Goal: Information Seeking & Learning: Find contact information

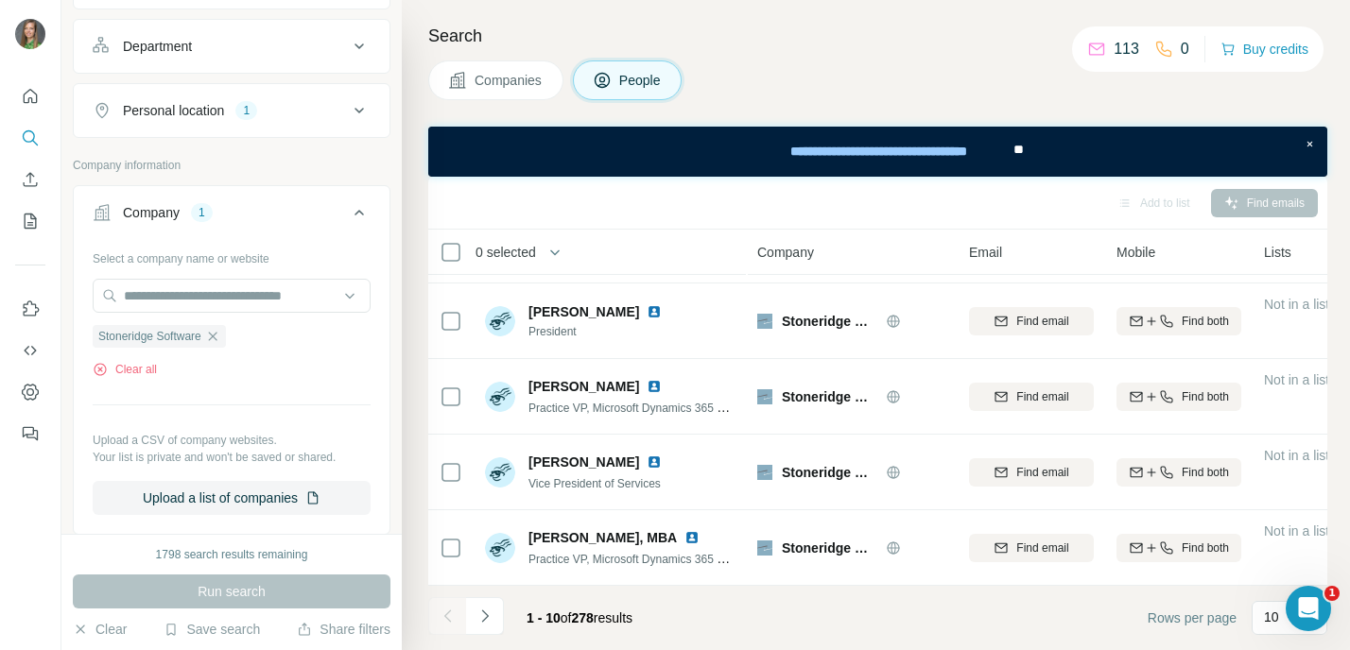
scroll to position [456, 0]
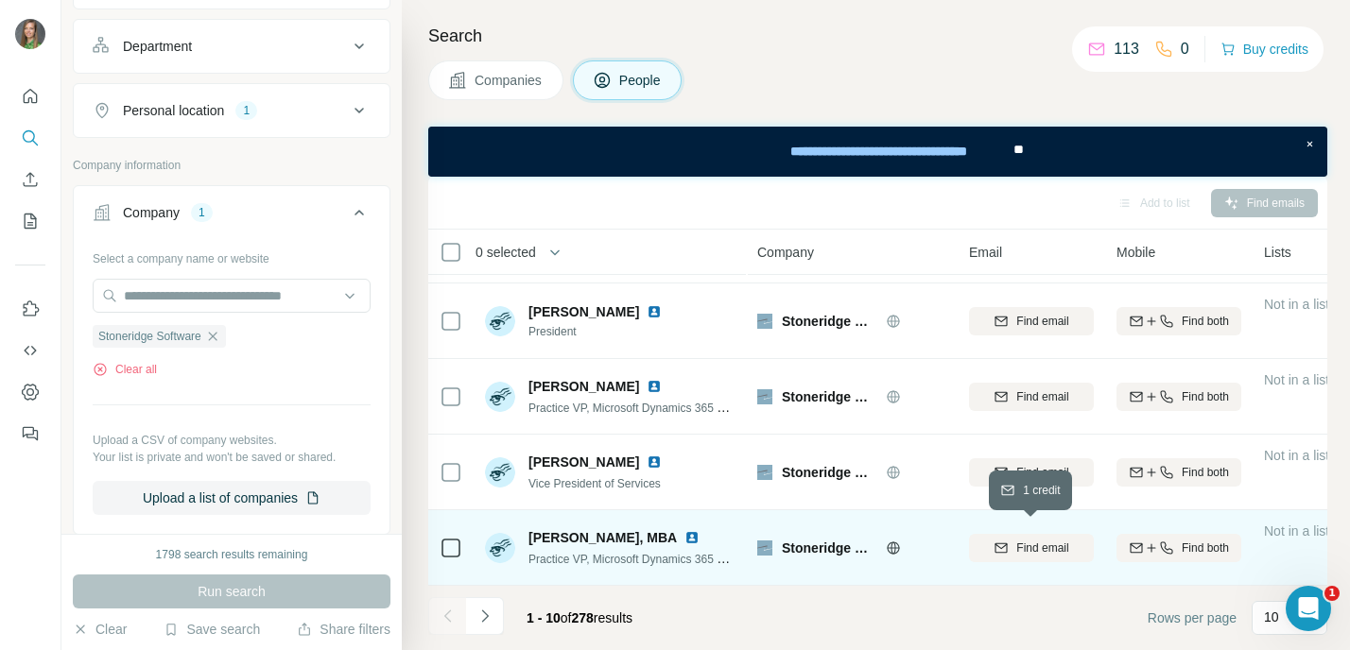
click at [983, 540] on div "Find email" at bounding box center [1031, 548] width 125 height 17
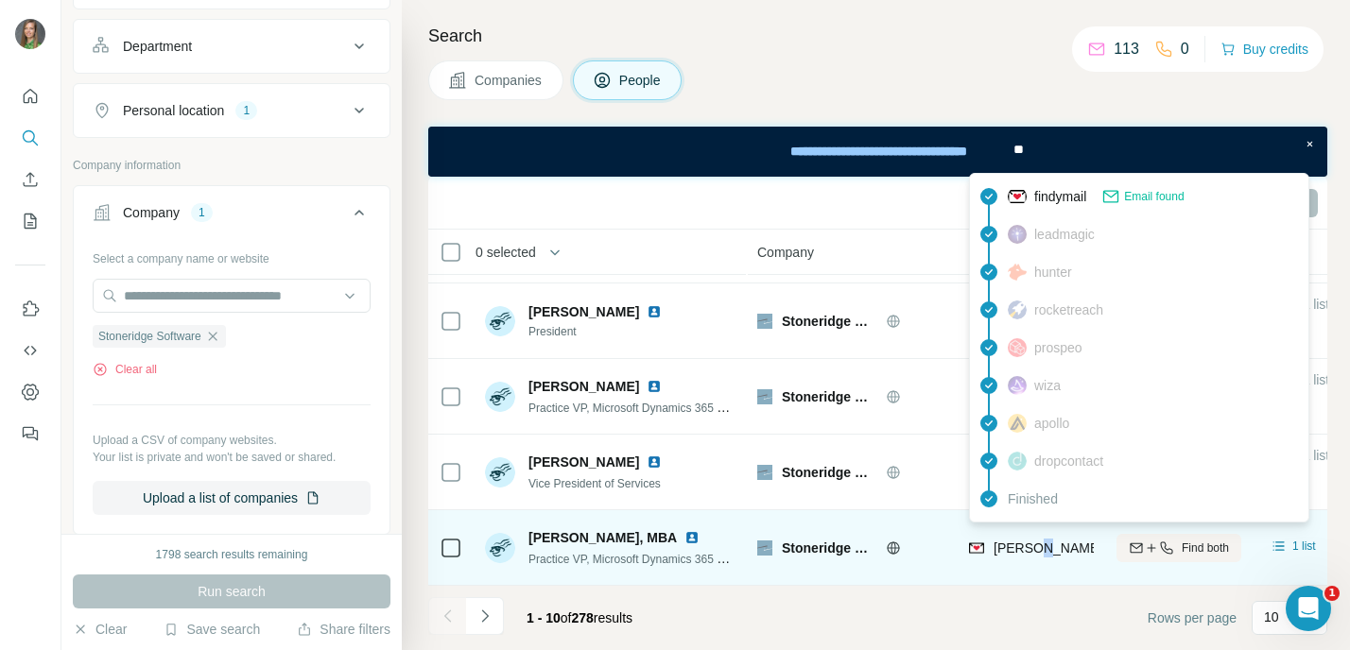
copy span "."
click at [1018, 539] on div "[PERSON_NAME][EMAIL_ADDRESS][PERSON_NAME][DOMAIN_NAME]" at bounding box center [1214, 548] width 442 height 19
click at [994, 541] on span "[PERSON_NAME][EMAIL_ADDRESS][PERSON_NAME][DOMAIN_NAME]" at bounding box center [1214, 548] width 442 height 15
click at [1026, 541] on span "[PERSON_NAME][EMAIL_ADDRESS][PERSON_NAME][DOMAIN_NAME]" at bounding box center [1214, 548] width 442 height 15
click at [1047, 541] on span "[PERSON_NAME][EMAIL_ADDRESS][PERSON_NAME][DOMAIN_NAME]" at bounding box center [1214, 548] width 442 height 15
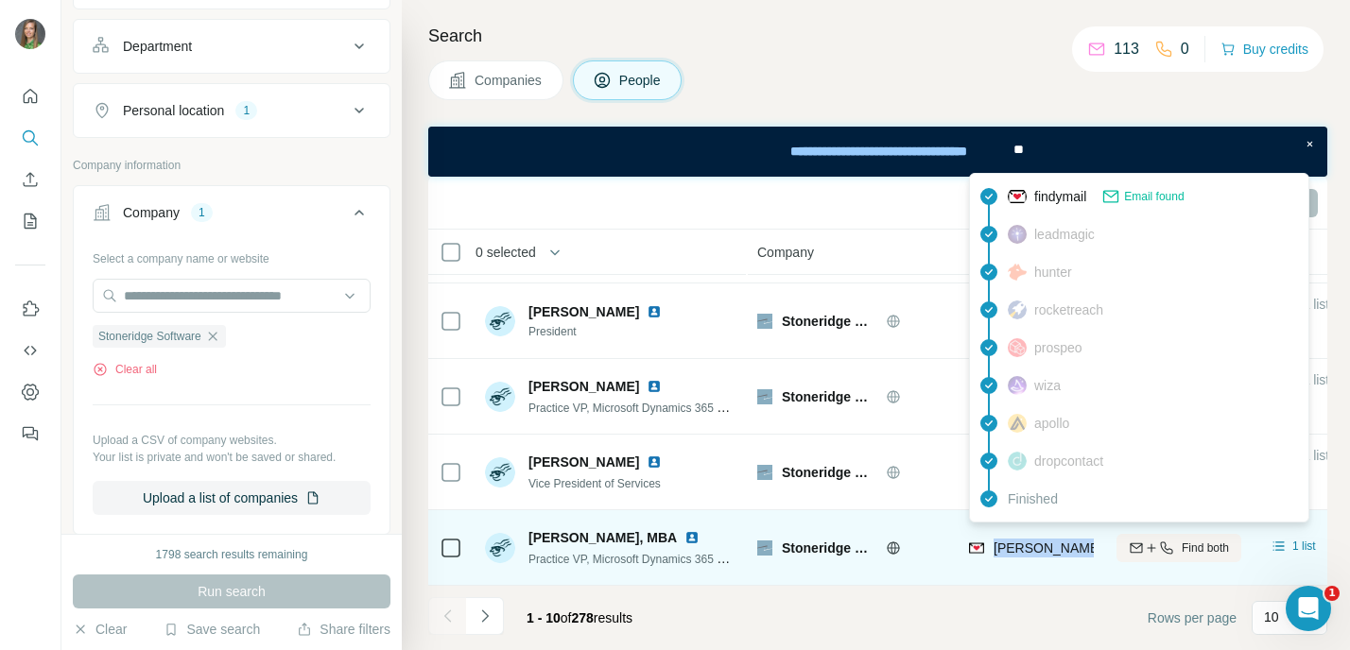
drag, startPoint x: 996, startPoint y: 539, endPoint x: 1073, endPoint y: 541, distance: 76.6
click at [1073, 541] on span "[PERSON_NAME][EMAIL_ADDRESS][PERSON_NAME][DOMAIN_NAME]" at bounding box center [1214, 548] width 442 height 15
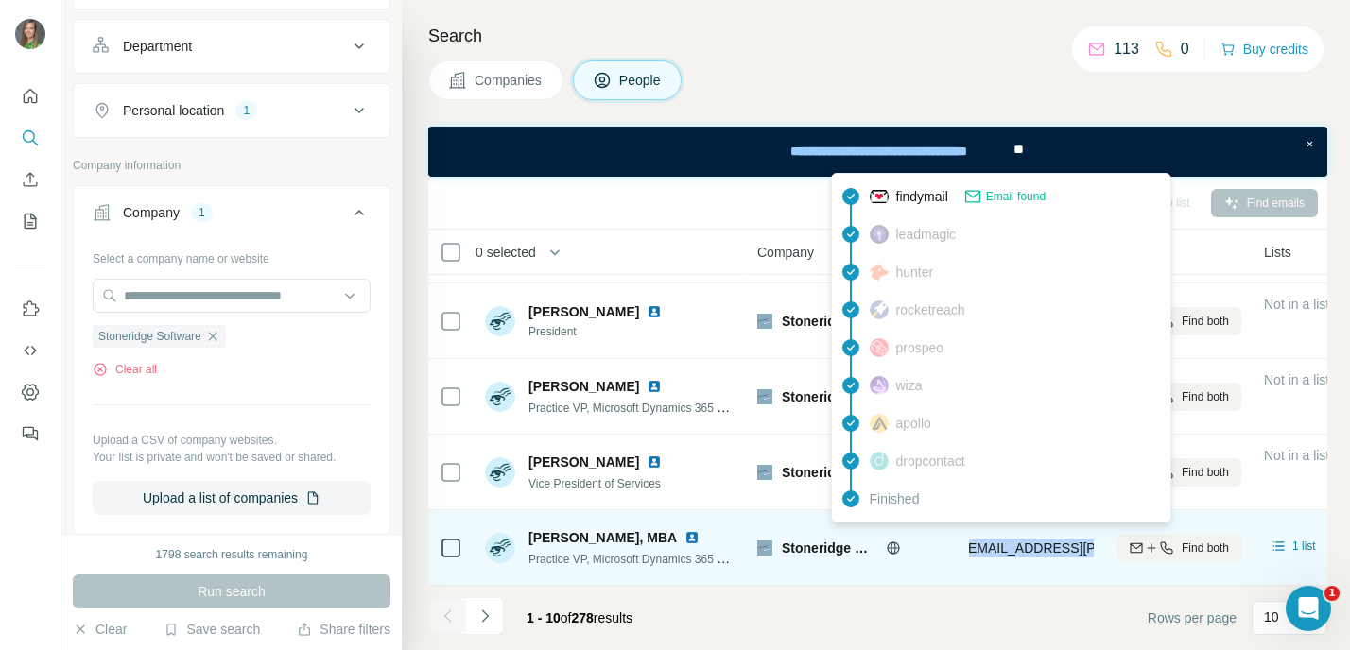
scroll to position [0, 15]
copy tr "[PERSON_NAME][EMAIL_ADDRESS][PERSON_NAME][DOMAIN_NAME]"
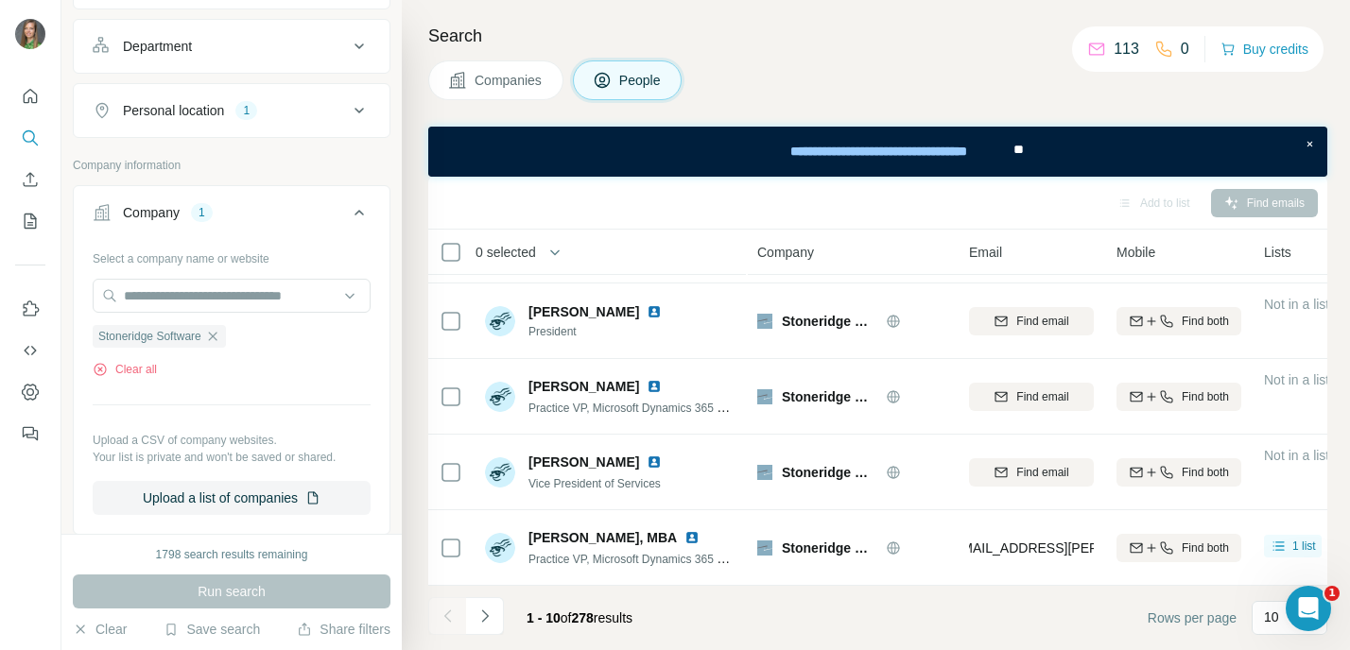
click at [804, 99] on div "Companies People" at bounding box center [877, 80] width 899 height 40
click at [853, 123] on div "Search Companies People Add to list Find emails 0 selected People Company Email…" at bounding box center [876, 325] width 948 height 650
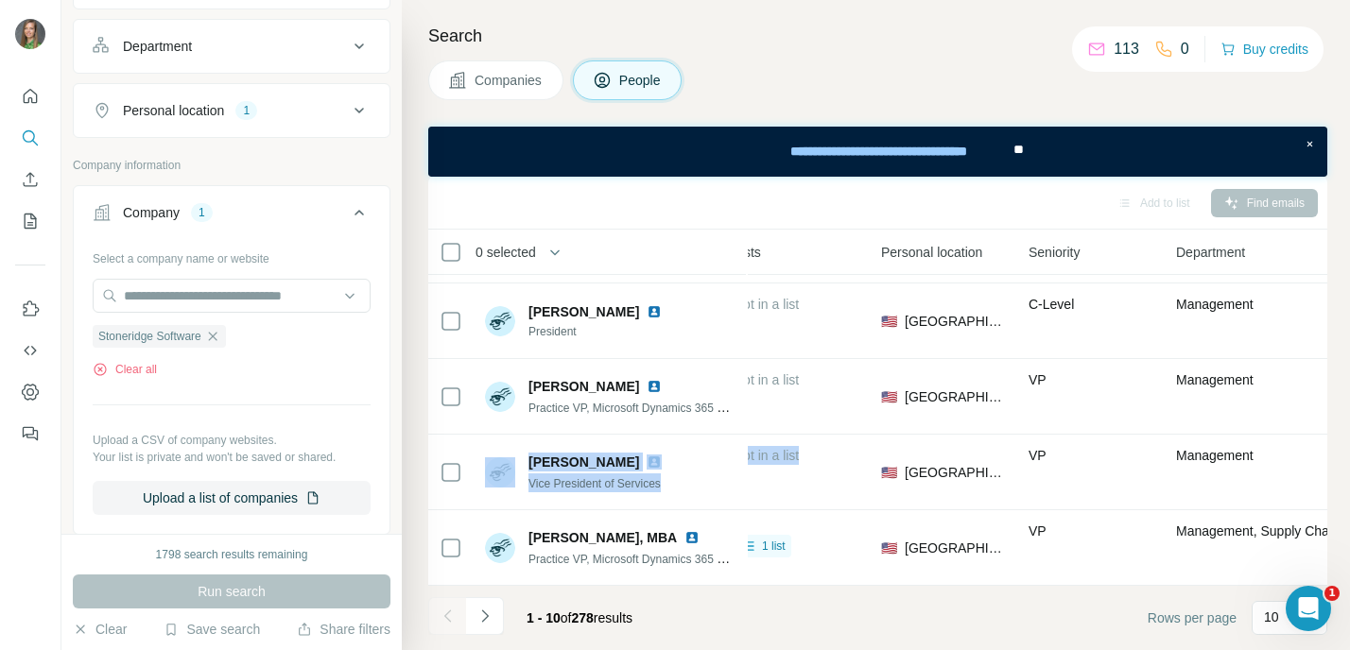
scroll to position [456, 737]
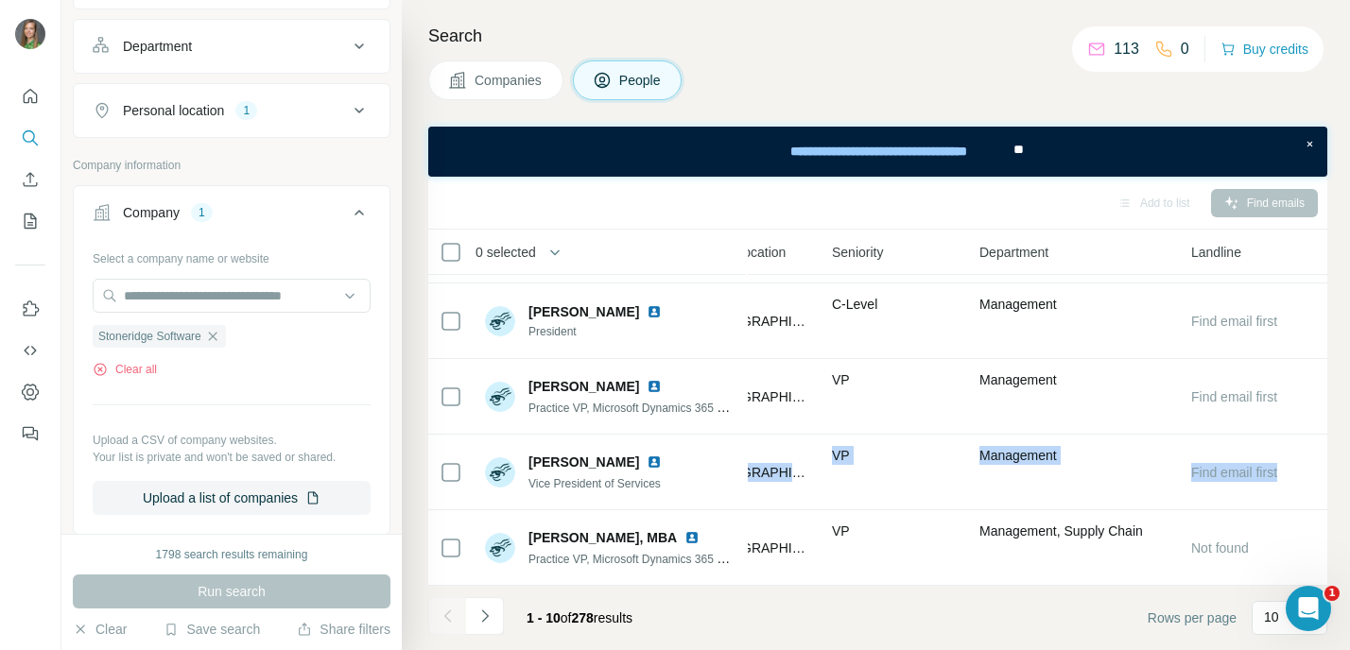
click at [1340, 468] on div "Search Companies People Add to list Find emails 0 selected People Company Email…" at bounding box center [876, 325] width 948 height 650
click at [485, 628] on button "Navigate to next page" at bounding box center [485, 616] width 38 height 38
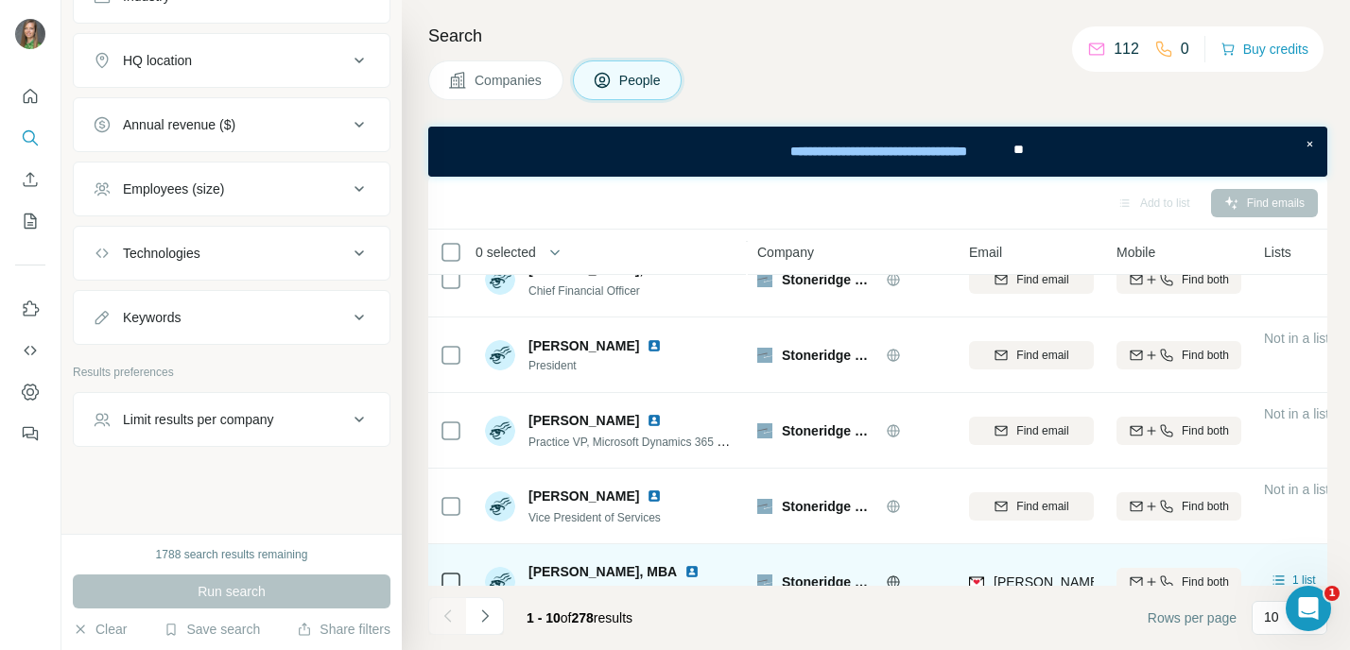
scroll to position [456, 0]
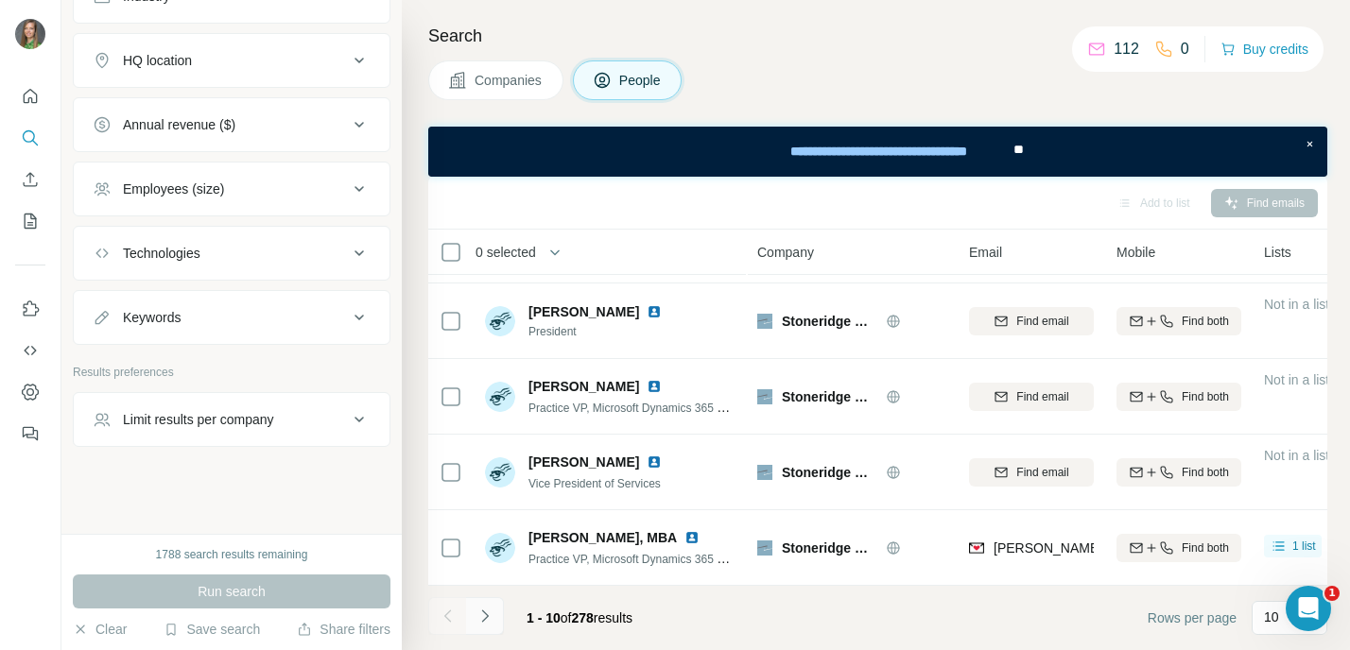
click at [490, 609] on icon "Navigate to next page" at bounding box center [484, 616] width 19 height 19
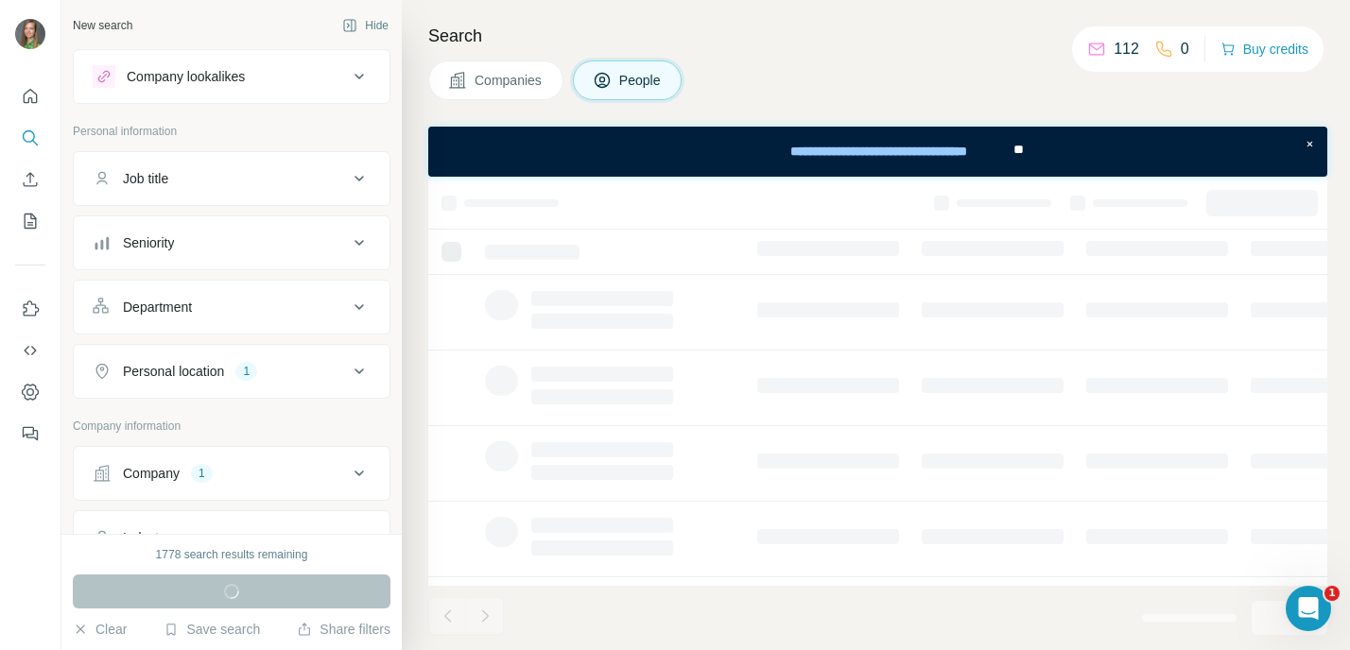
click at [348, 470] on icon at bounding box center [359, 473] width 23 height 23
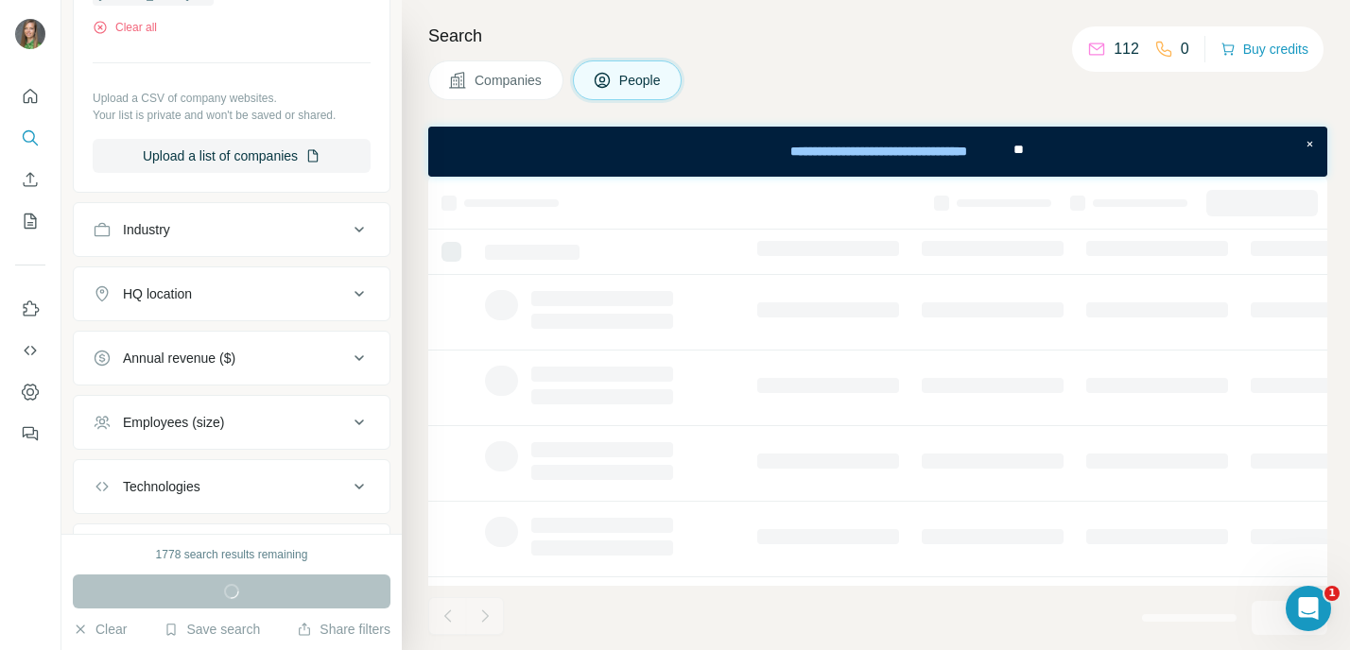
scroll to position [836, 0]
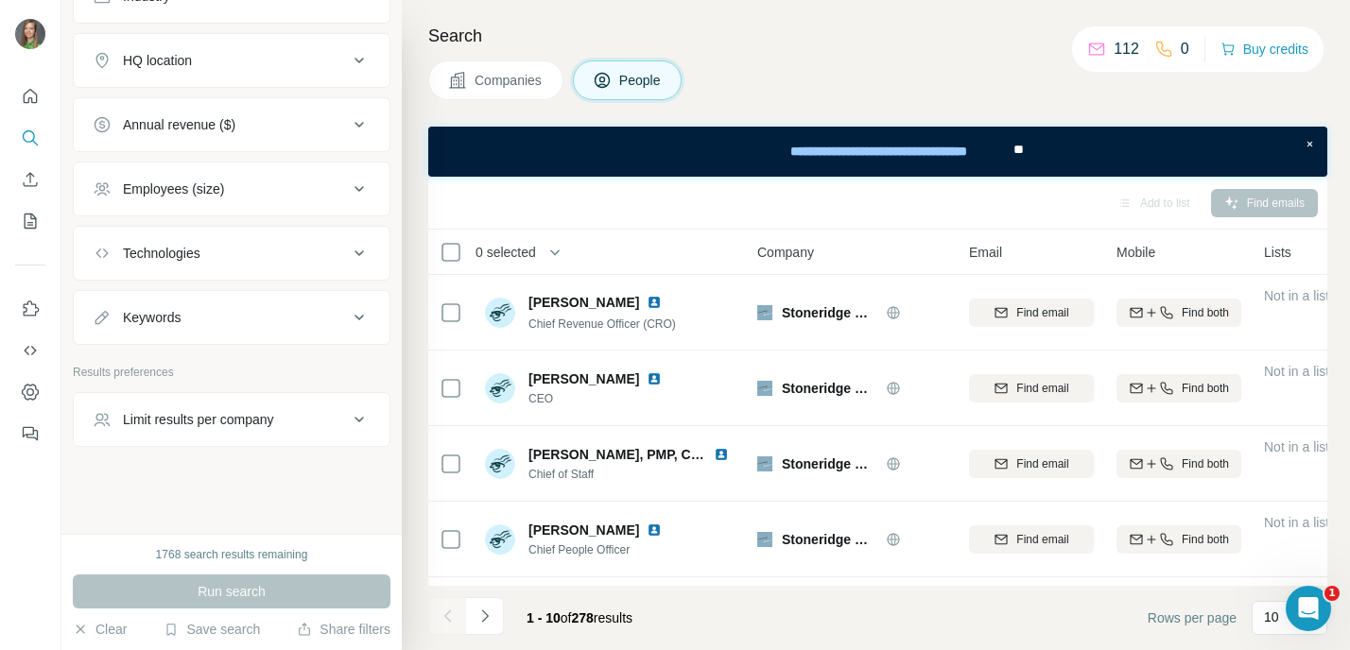
drag, startPoint x: 836, startPoint y: 60, endPoint x: 802, endPoint y: 99, distance: 51.7
click at [836, 60] on div "Search Companies People Add to list Find emails 0 selected People Company Email…" at bounding box center [876, 325] width 948 height 650
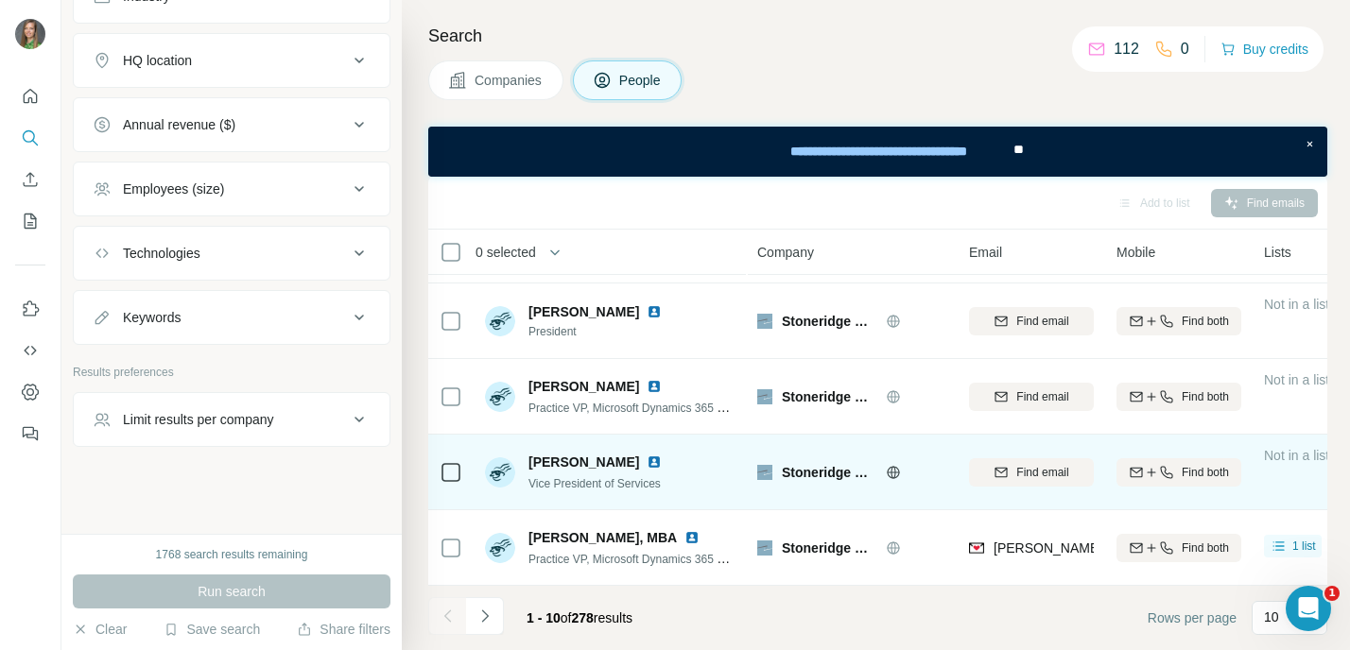
scroll to position [456, 0]
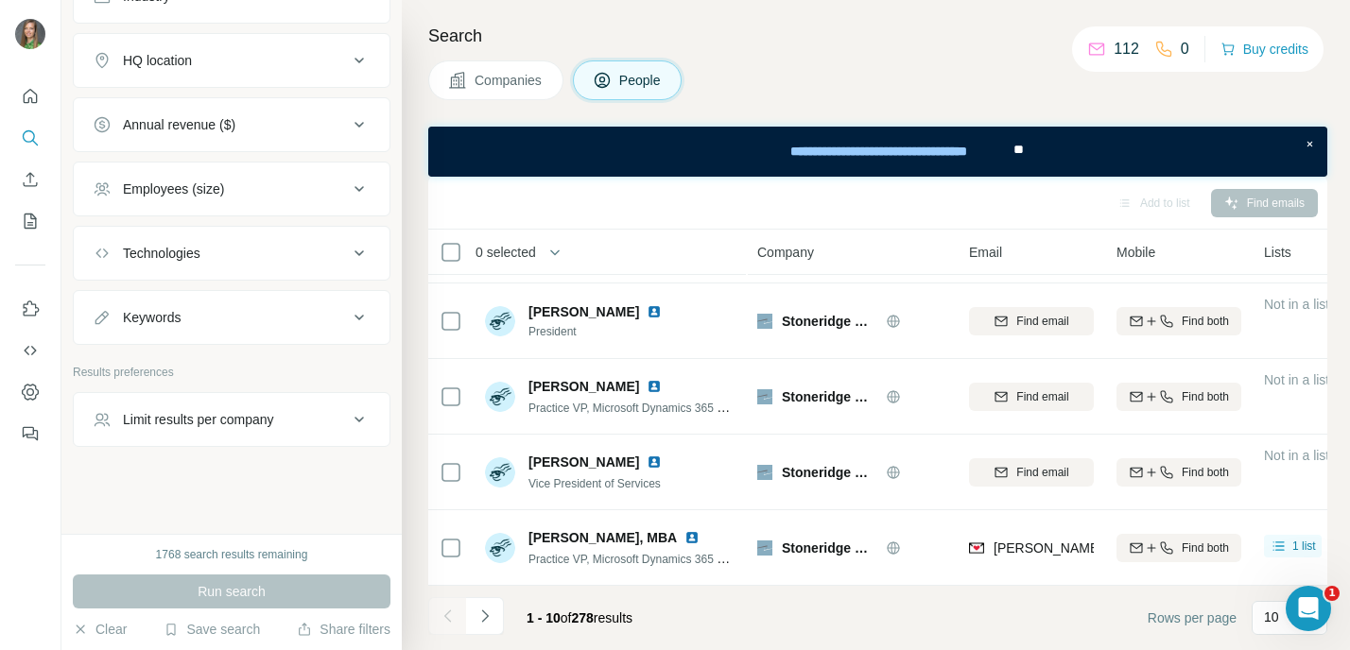
drag, startPoint x: 490, startPoint y: 617, endPoint x: 517, endPoint y: 604, distance: 30.4
click at [492, 615] on icon "Navigate to next page" at bounding box center [484, 616] width 19 height 19
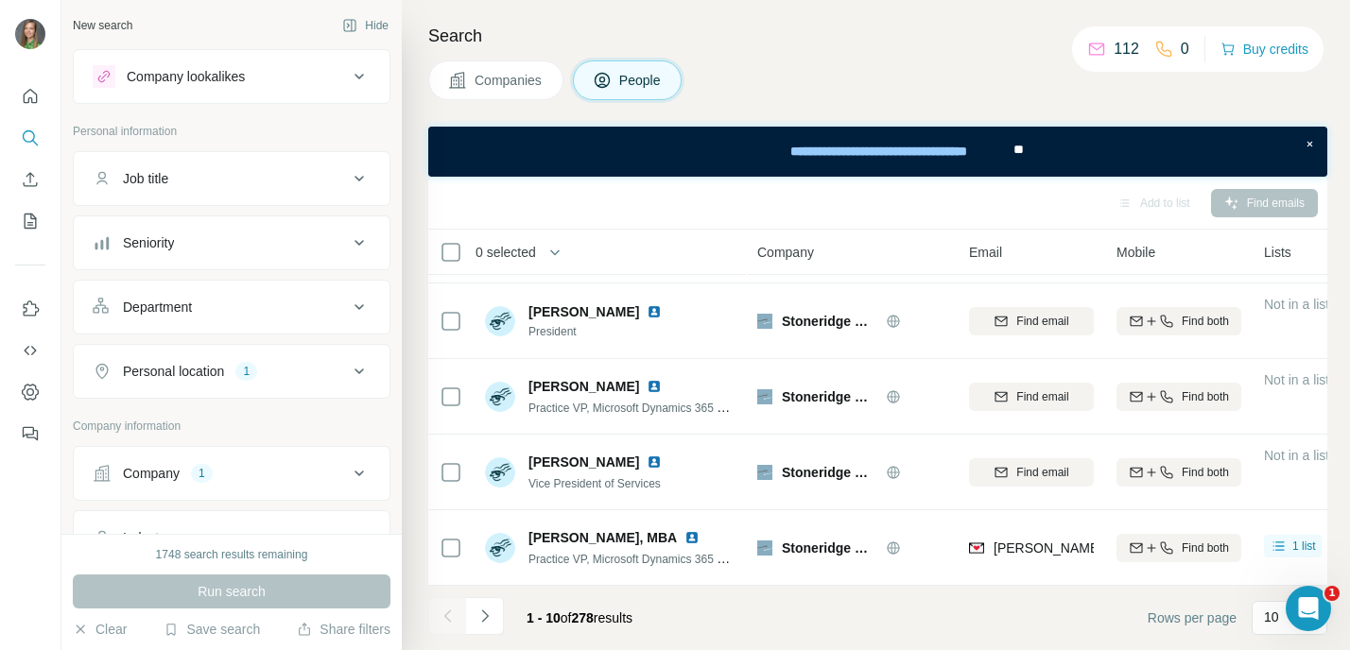
scroll to position [456, 0]
click at [482, 602] on button "Navigate to next page" at bounding box center [485, 616] width 38 height 38
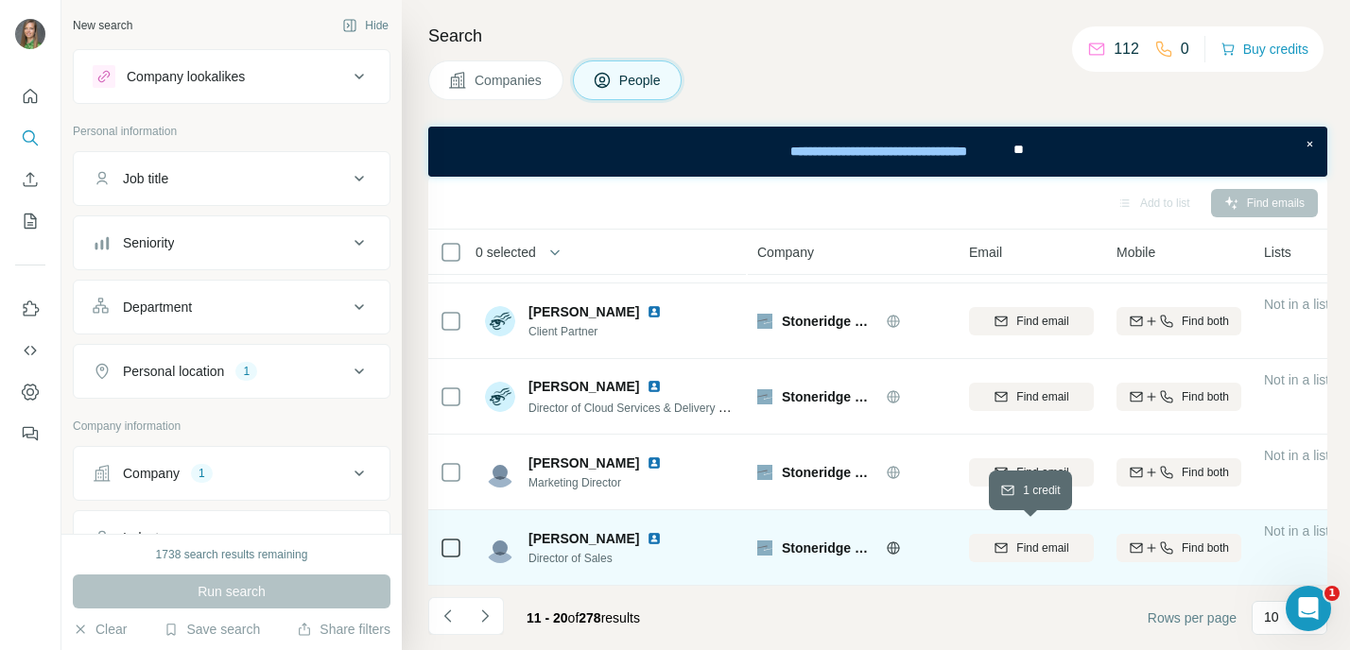
click at [1011, 540] on div "Find email" at bounding box center [1031, 548] width 125 height 17
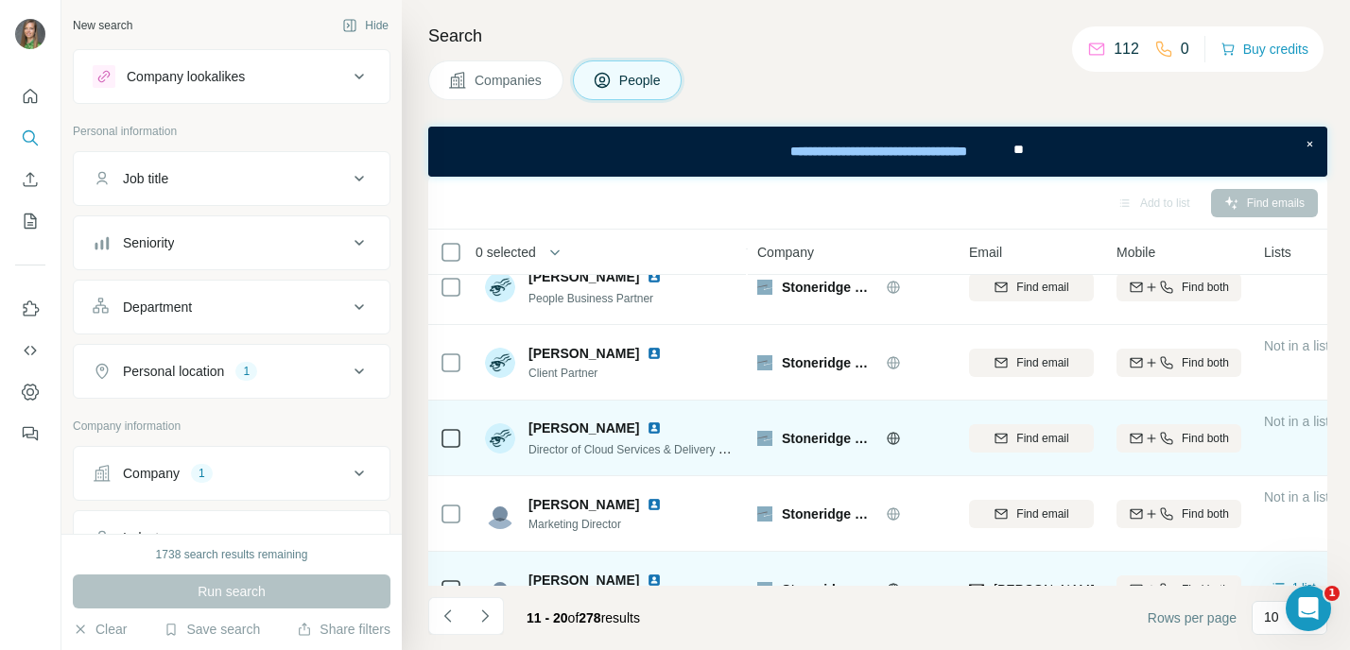
scroll to position [0, 0]
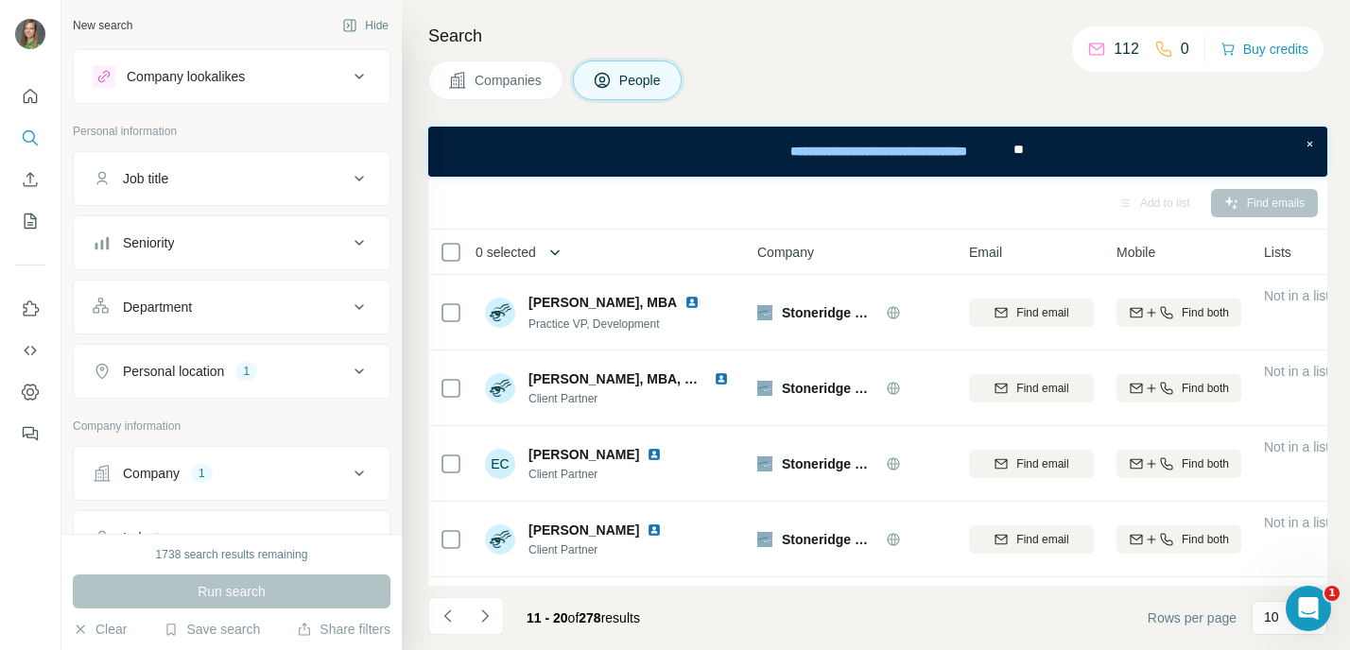
click at [553, 244] on icon "button" at bounding box center [554, 252] width 19 height 19
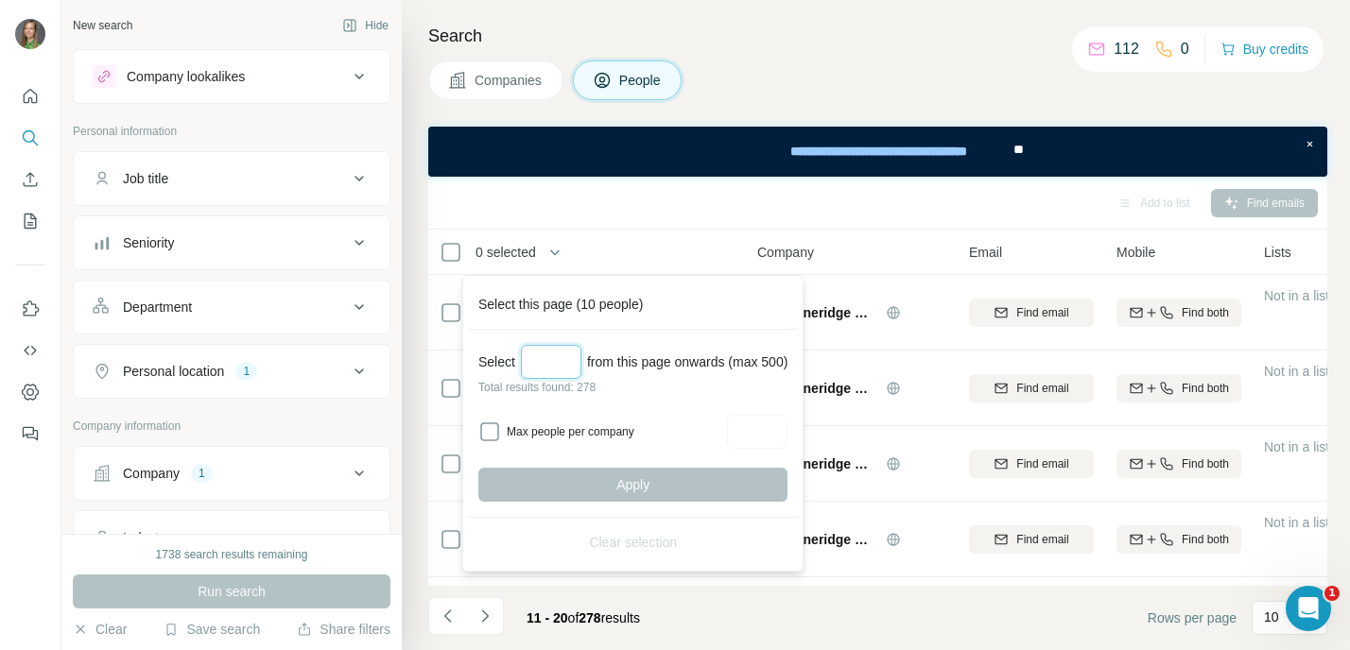
click at [571, 368] on input "Select a number (up to 500)" at bounding box center [551, 362] width 60 height 34
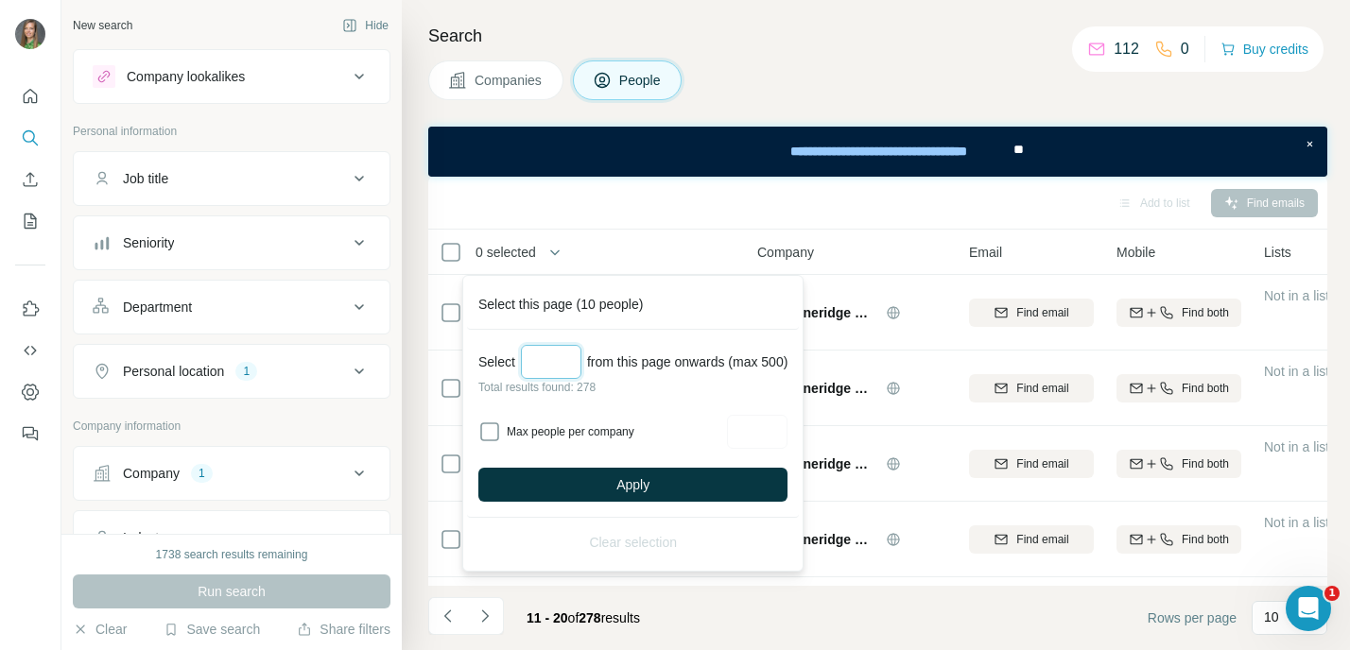
type input "***"
click at [629, 505] on div "Select *** from this page onwards (max 500) Total results found: 278 Max people…" at bounding box center [633, 424] width 332 height 188
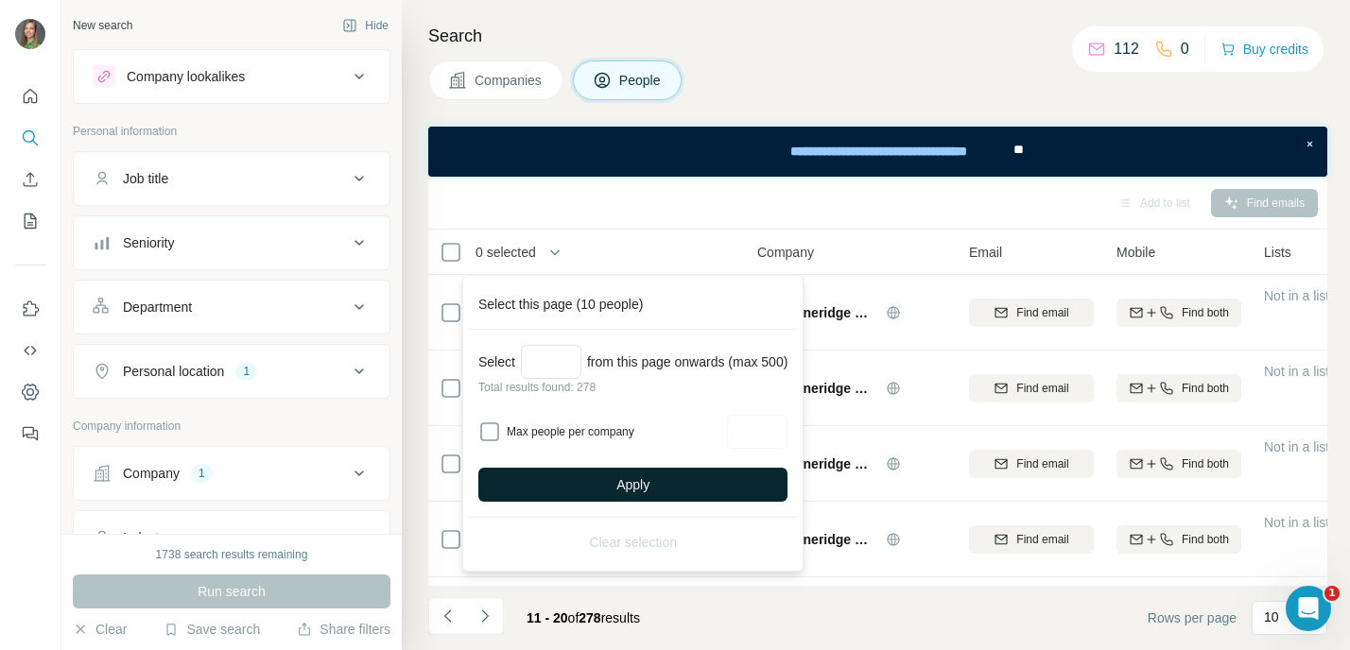
click at [630, 484] on span "Apply" at bounding box center [632, 484] width 33 height 19
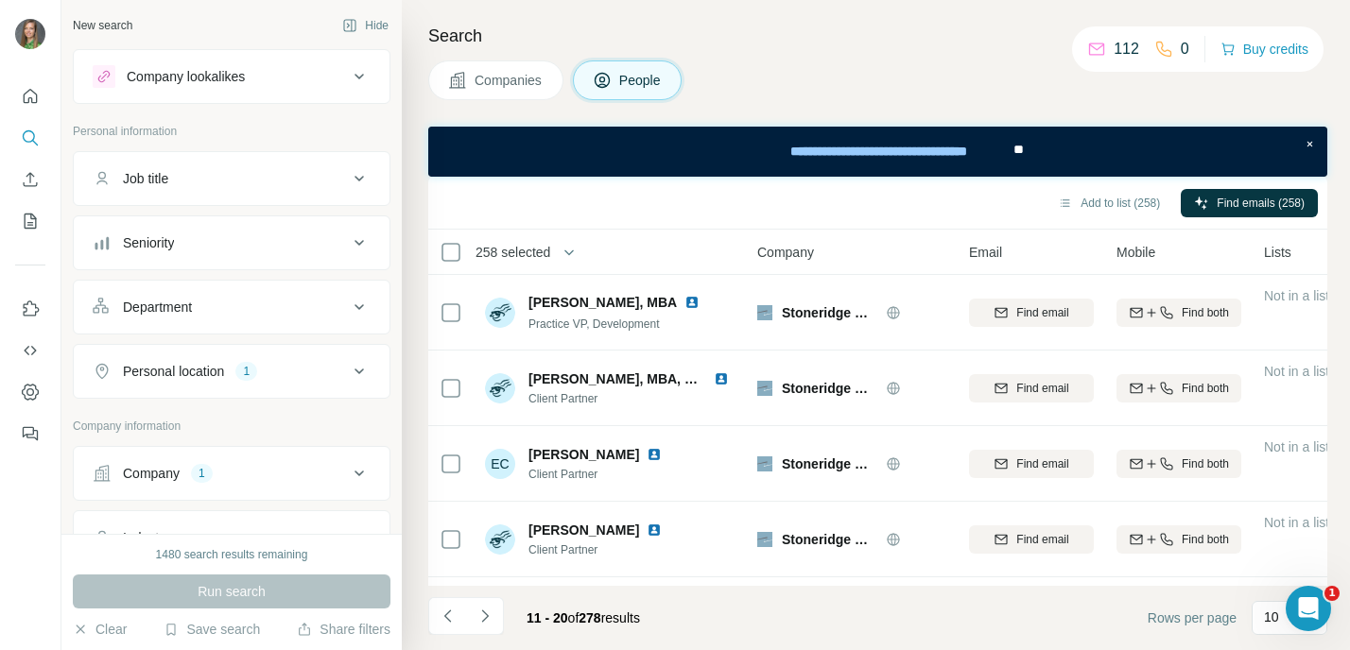
scroll to position [456, 0]
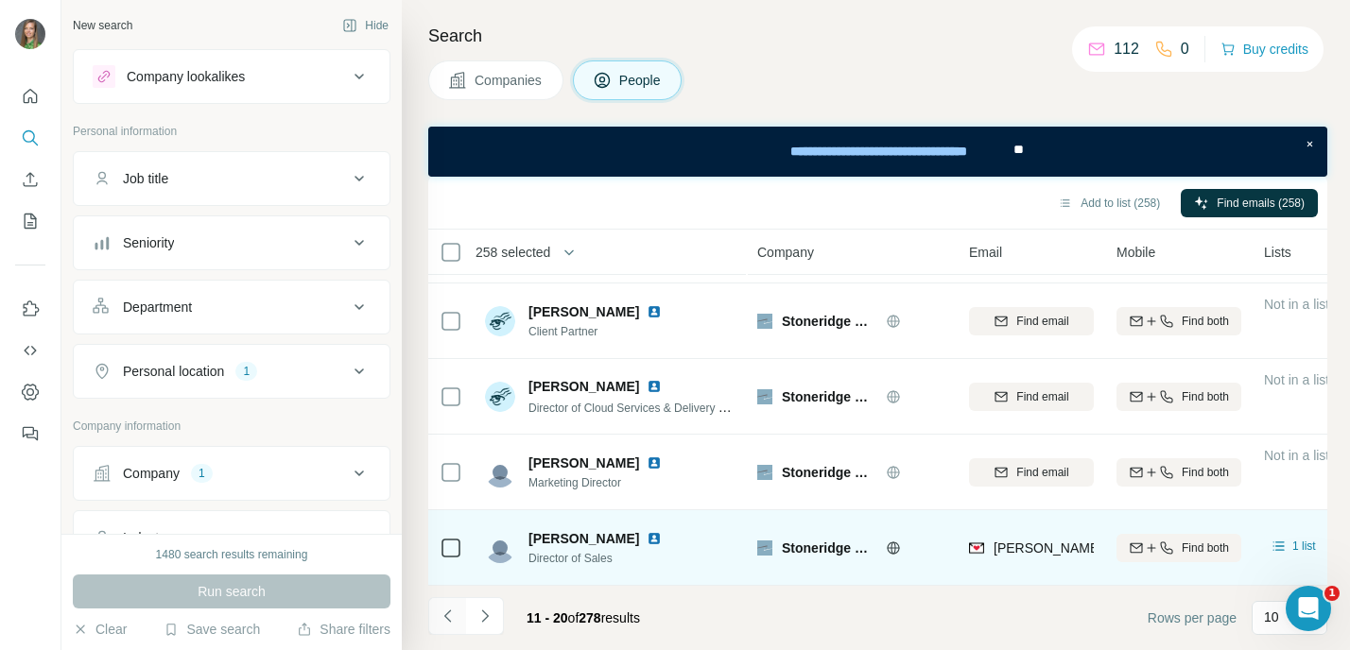
click at [442, 611] on icon "Navigate to previous page" at bounding box center [448, 616] width 19 height 19
click at [598, 264] on th "258 selected" at bounding box center [579, 252] width 302 height 45
click at [578, 255] on icon "button" at bounding box center [569, 252] width 19 height 19
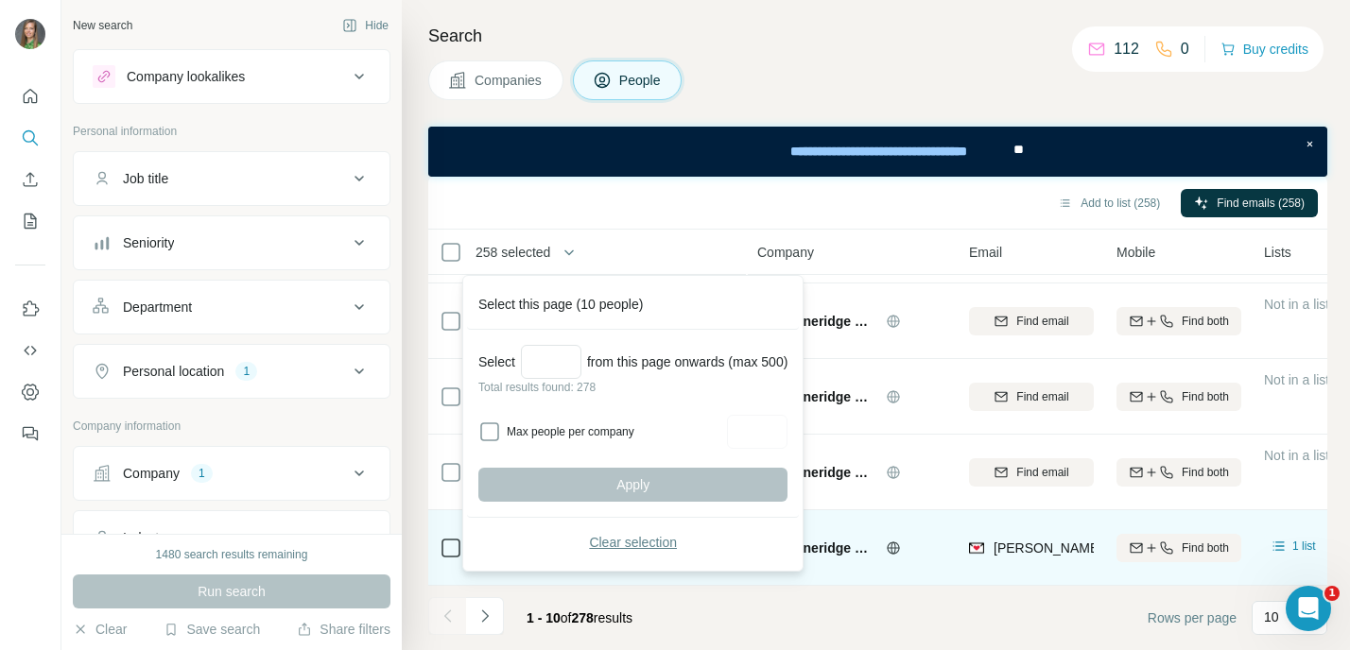
click at [637, 557] on button "Clear selection" at bounding box center [632, 543] width 309 height 34
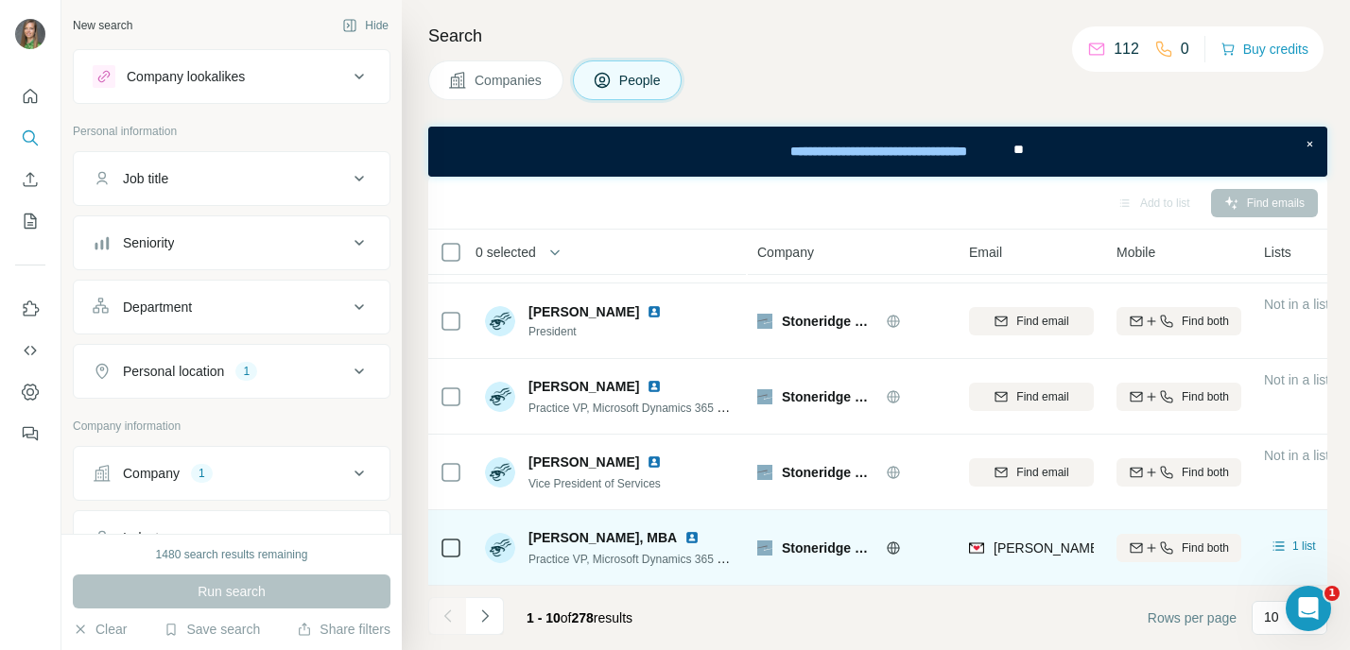
click at [670, 246] on div "0 selected" at bounding box center [579, 252] width 280 height 22
click at [499, 621] on button "Navigate to next page" at bounding box center [485, 616] width 38 height 38
click at [1276, 623] on p "10" at bounding box center [1271, 617] width 15 height 19
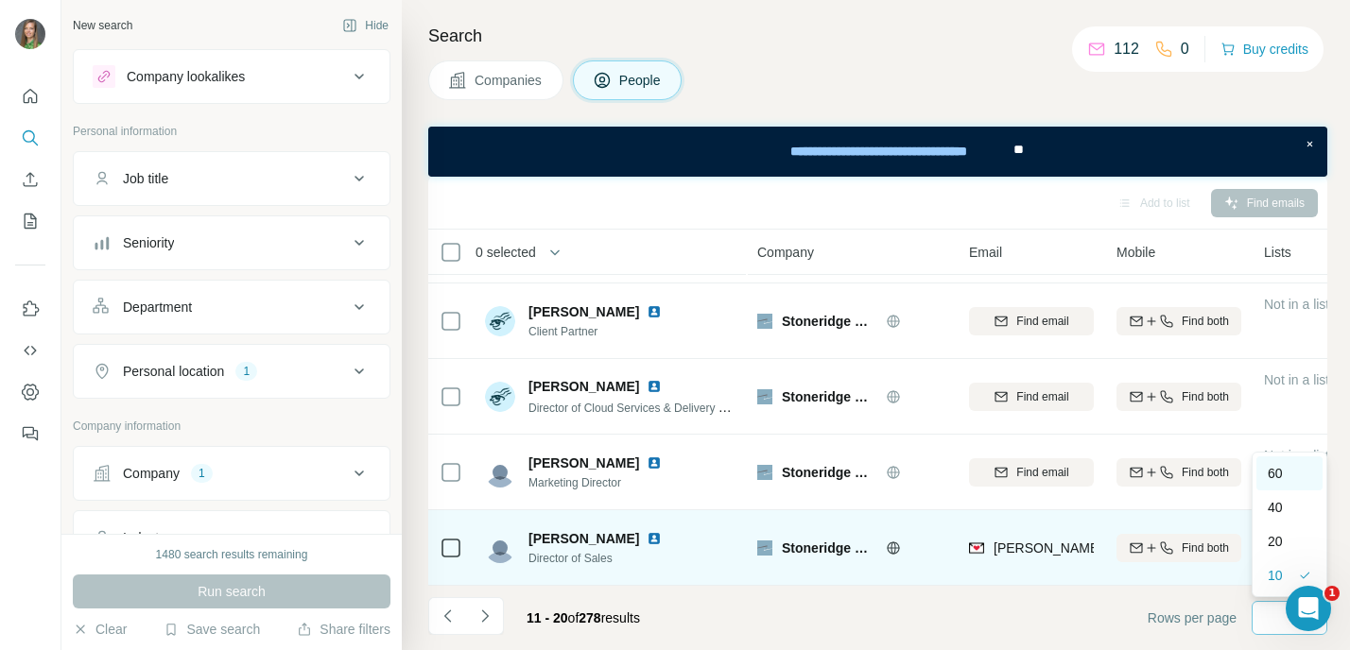
click at [1287, 474] on div "60" at bounding box center [1288, 473] width 43 height 19
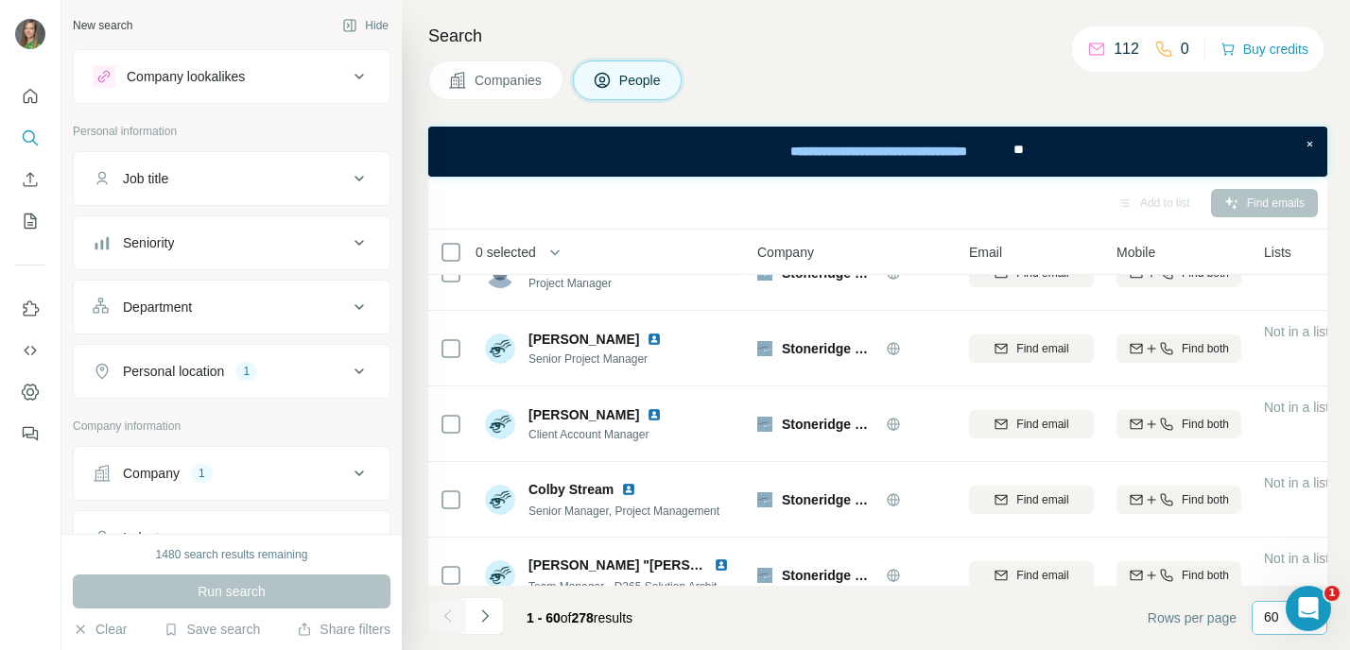
scroll to position [1494, 0]
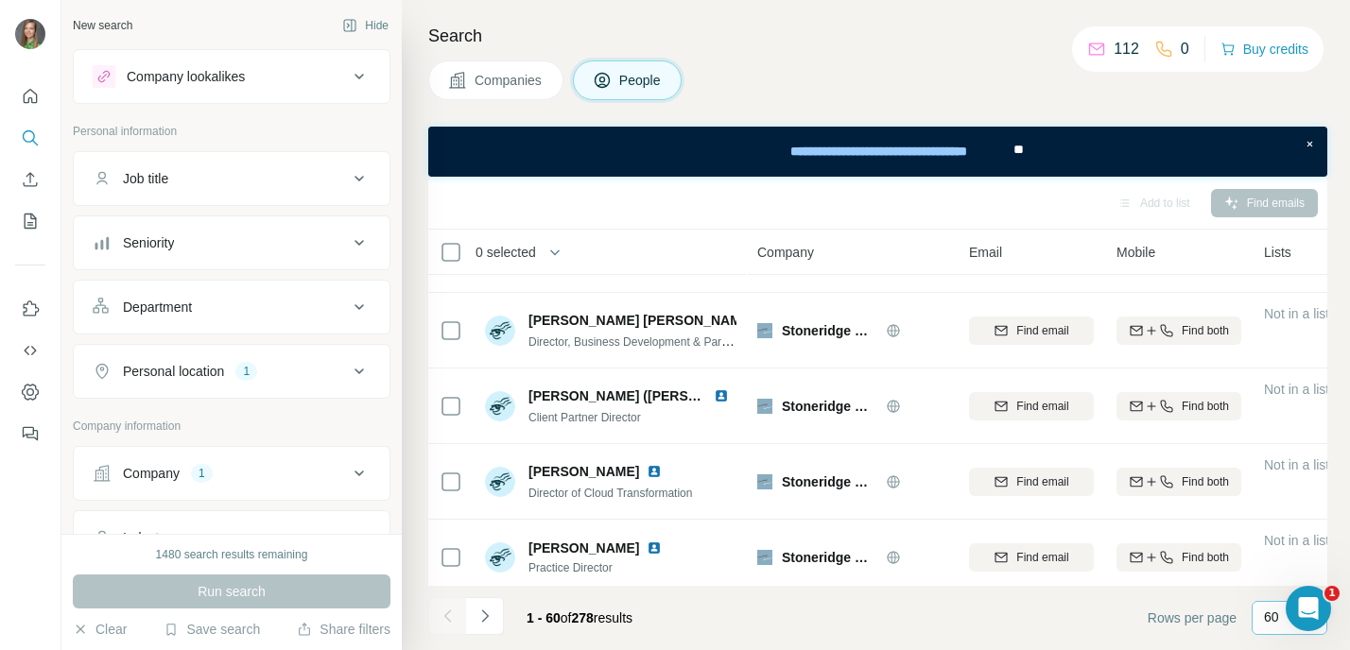
click at [473, 617] on button "Navigate to next page" at bounding box center [485, 616] width 38 height 38
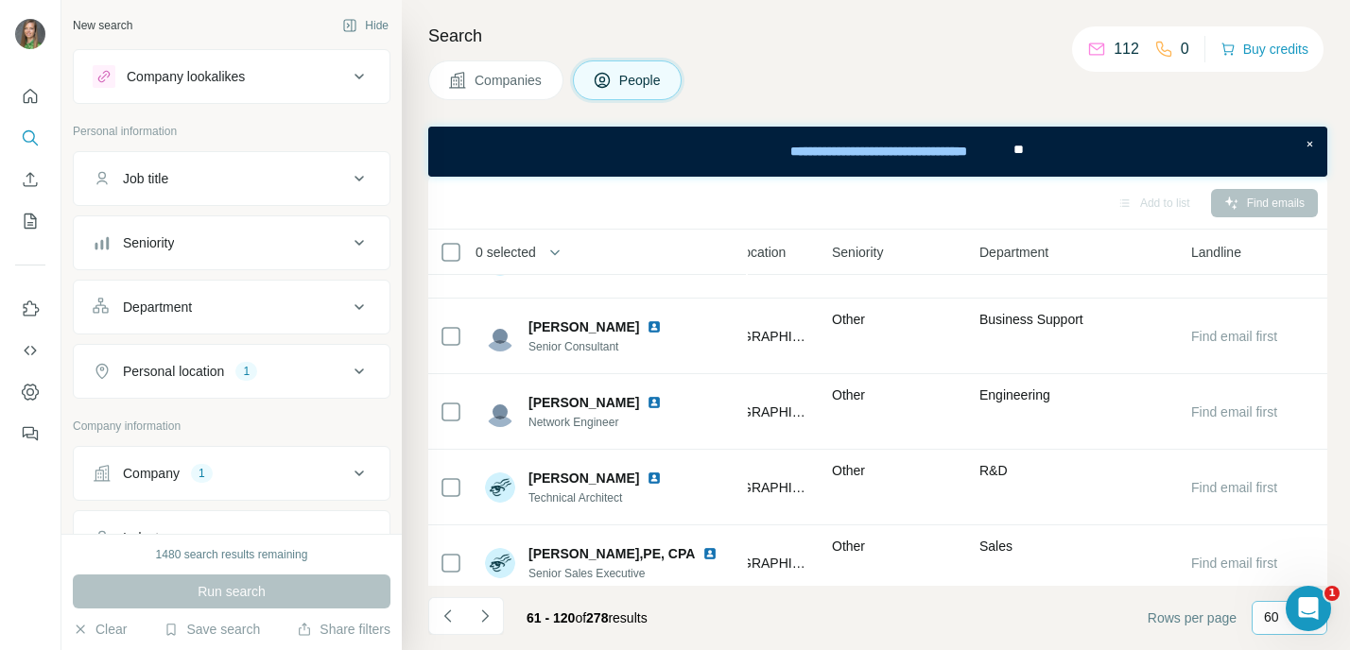
scroll to position [3757, 737]
click at [217, 170] on div "Job title" at bounding box center [220, 178] width 255 height 19
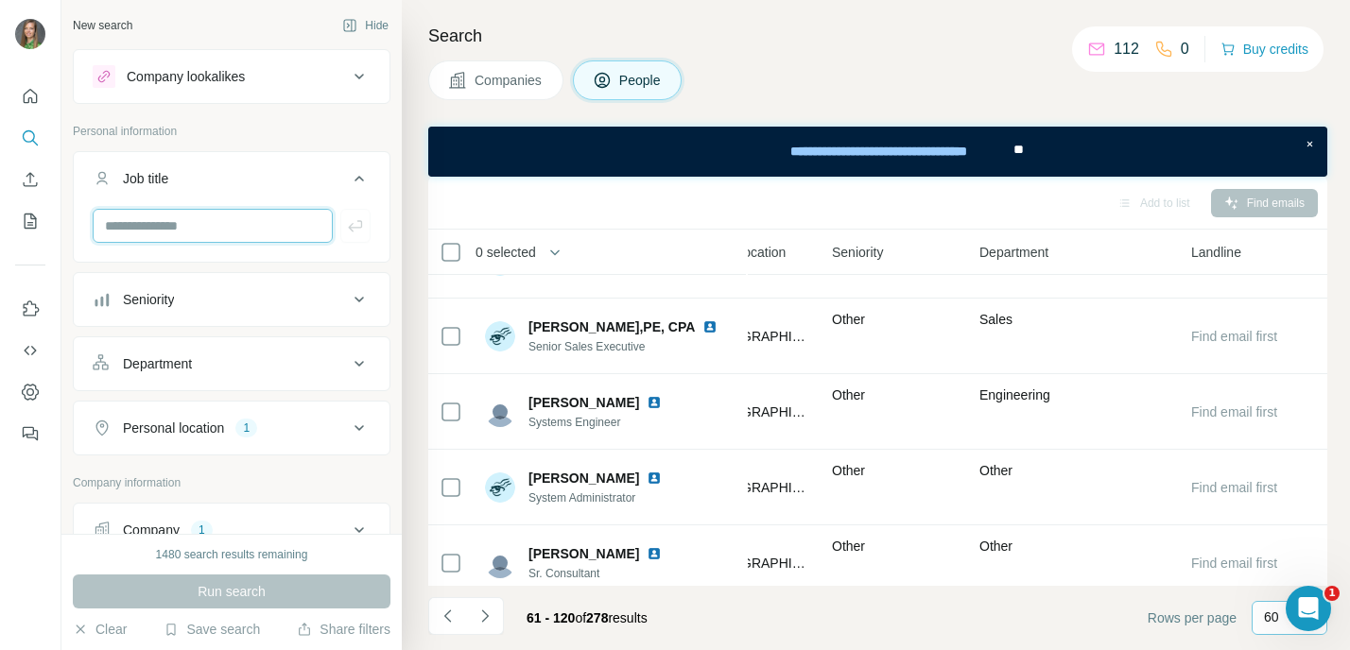
click at [206, 216] on input "text" at bounding box center [213, 226] width 240 height 34
type input "**********"
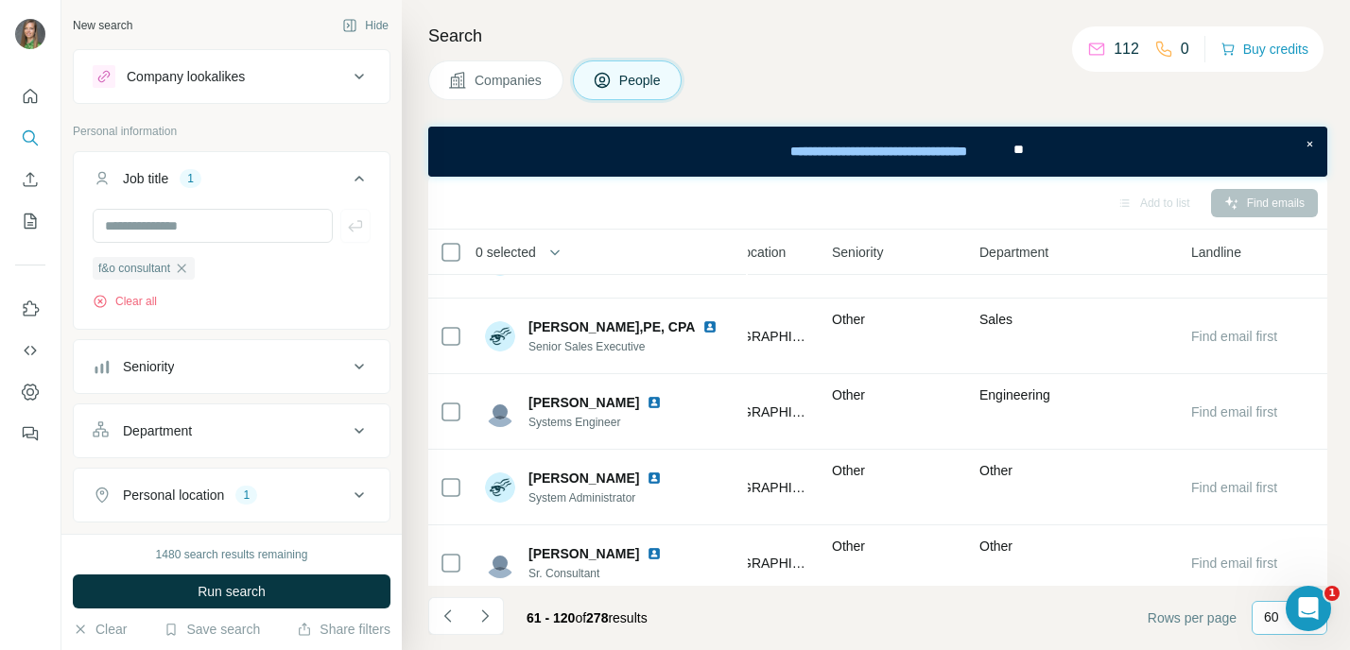
click at [199, 592] on span "Run search" at bounding box center [232, 591] width 68 height 19
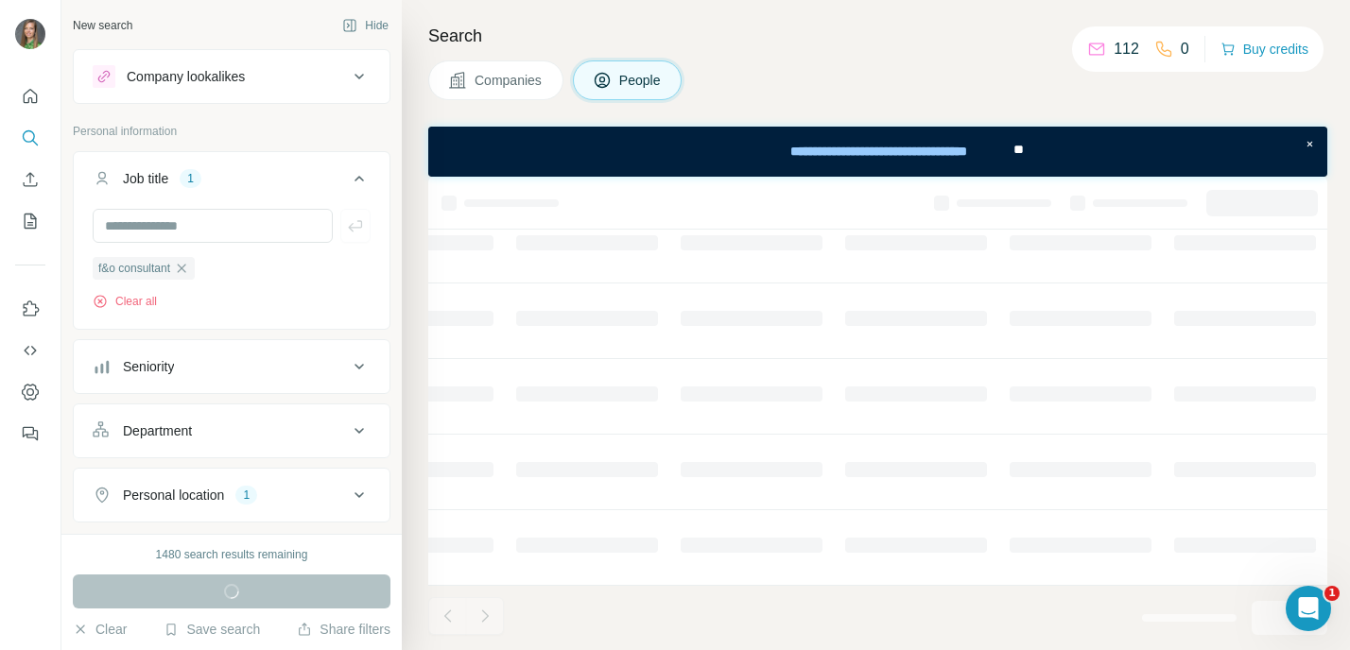
scroll to position [456, 737]
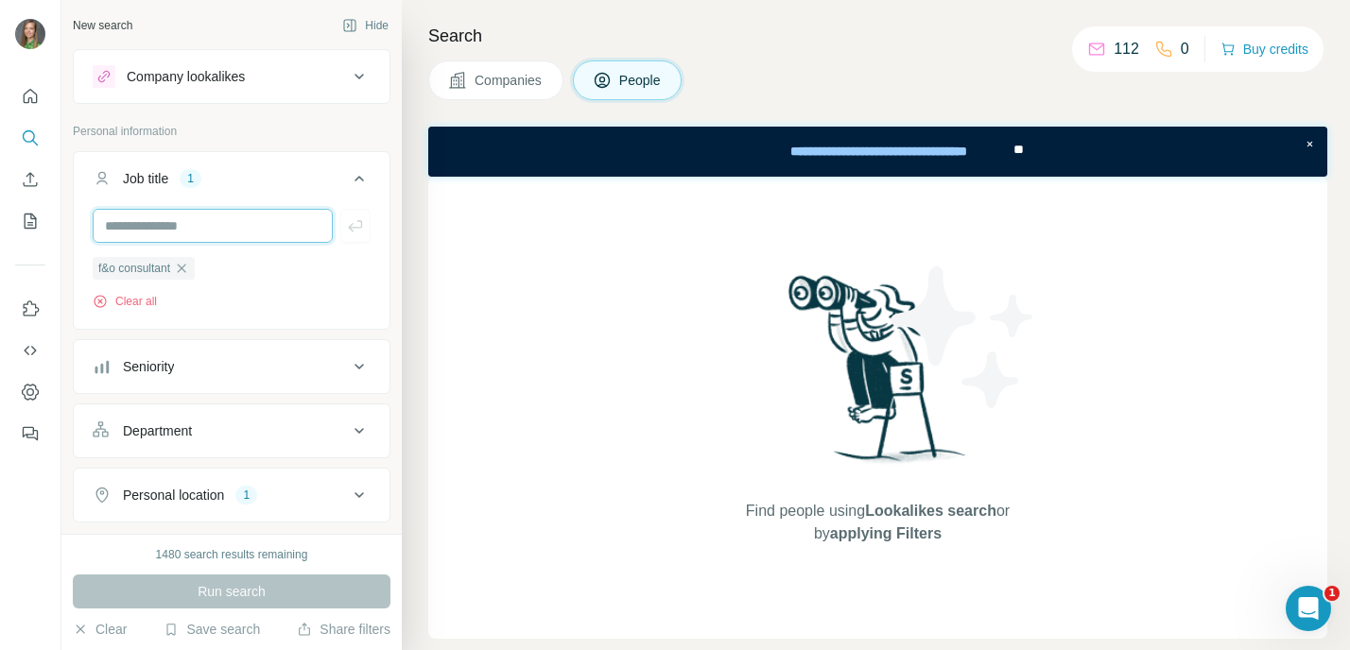
click at [230, 224] on input "text" at bounding box center [213, 226] width 240 height 34
type input "**********"
click at [187, 264] on icon "button" at bounding box center [181, 268] width 15 height 15
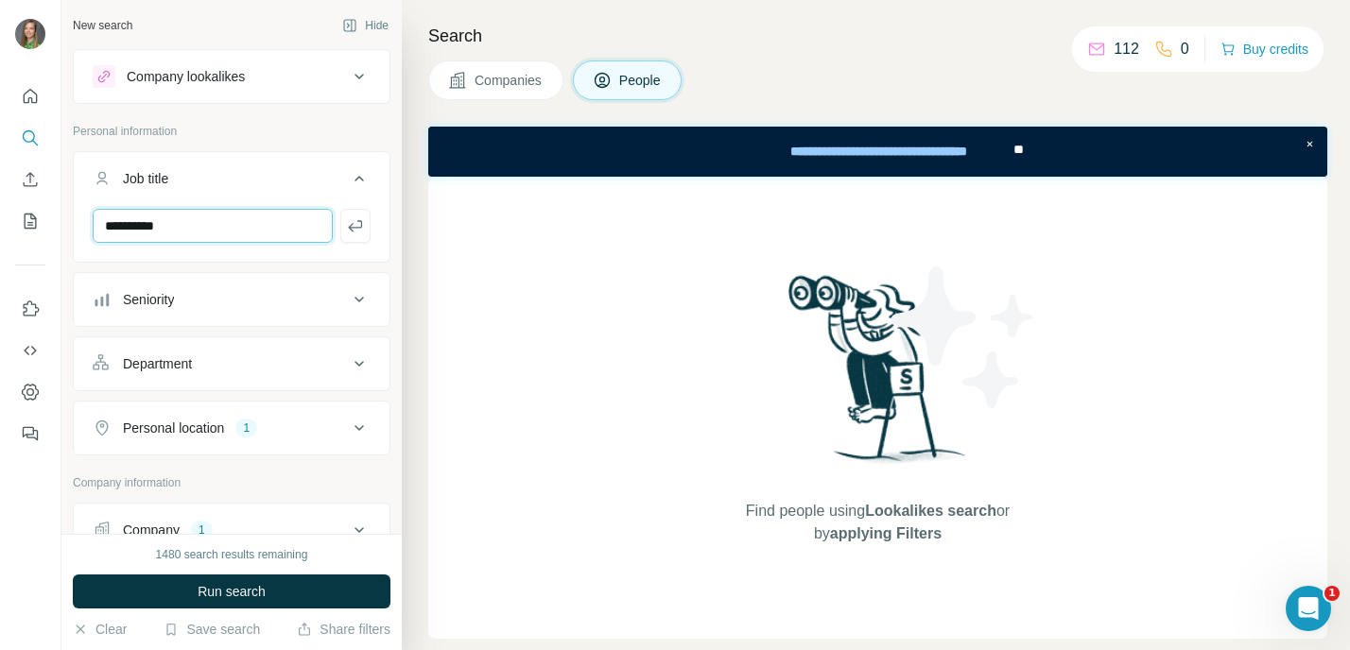
click at [198, 227] on input "**********" at bounding box center [213, 226] width 240 height 34
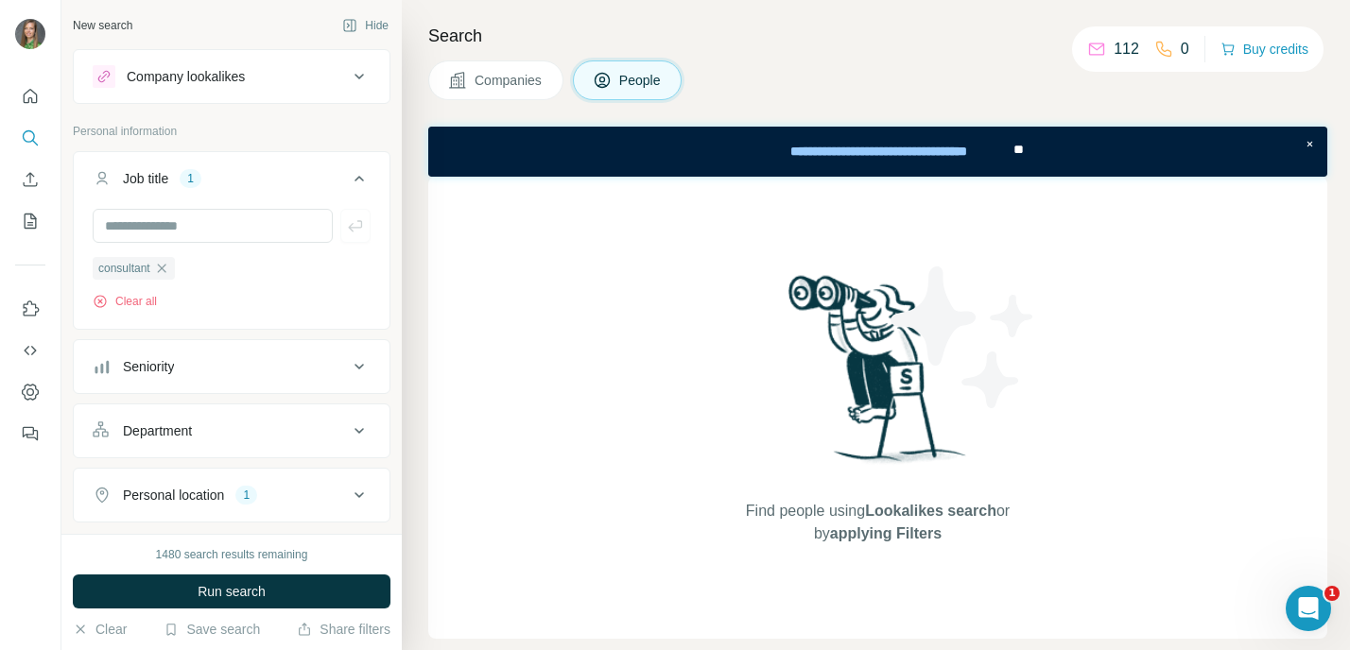
click at [274, 593] on button "Run search" at bounding box center [232, 592] width 318 height 34
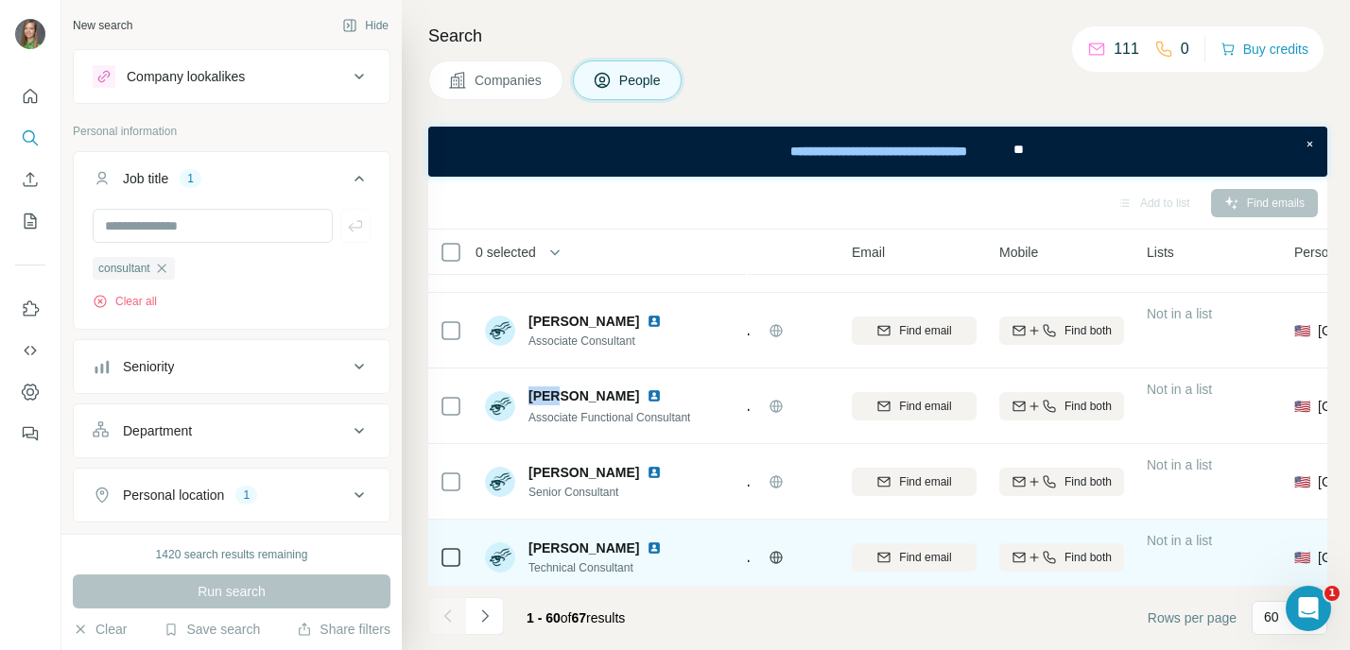
scroll to position [1570, 104]
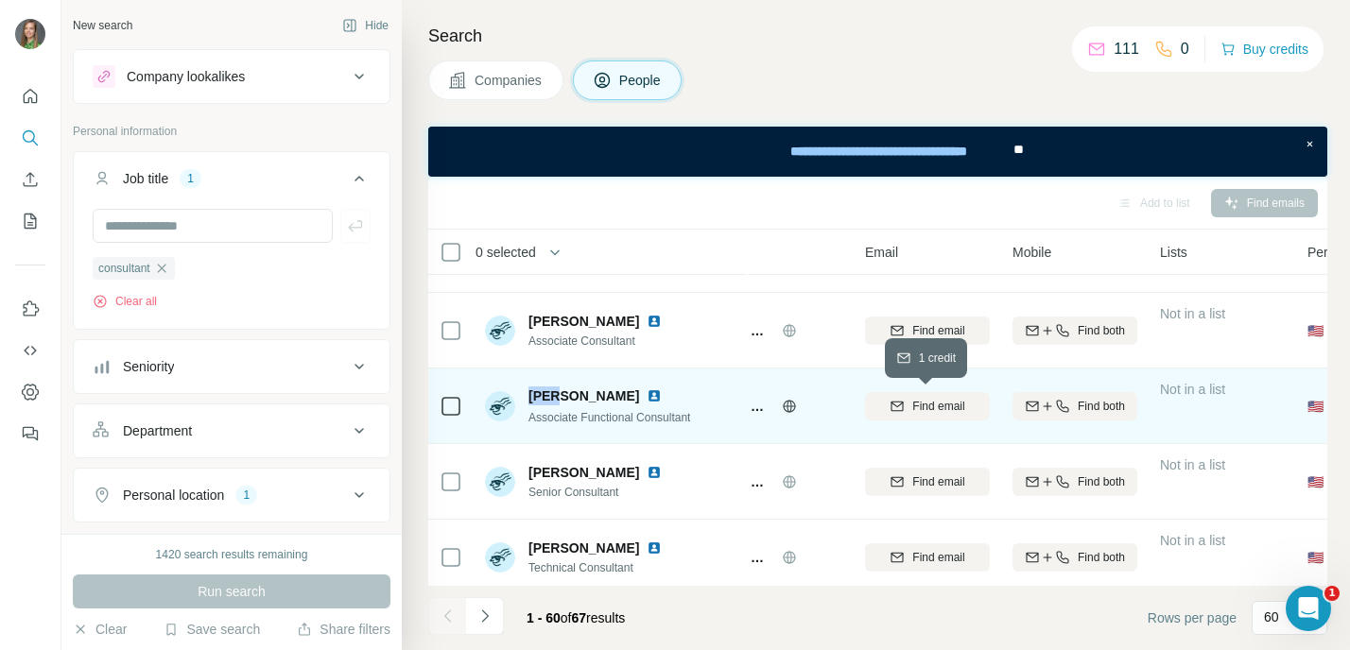
click at [969, 408] on div "Find email" at bounding box center [927, 406] width 125 height 17
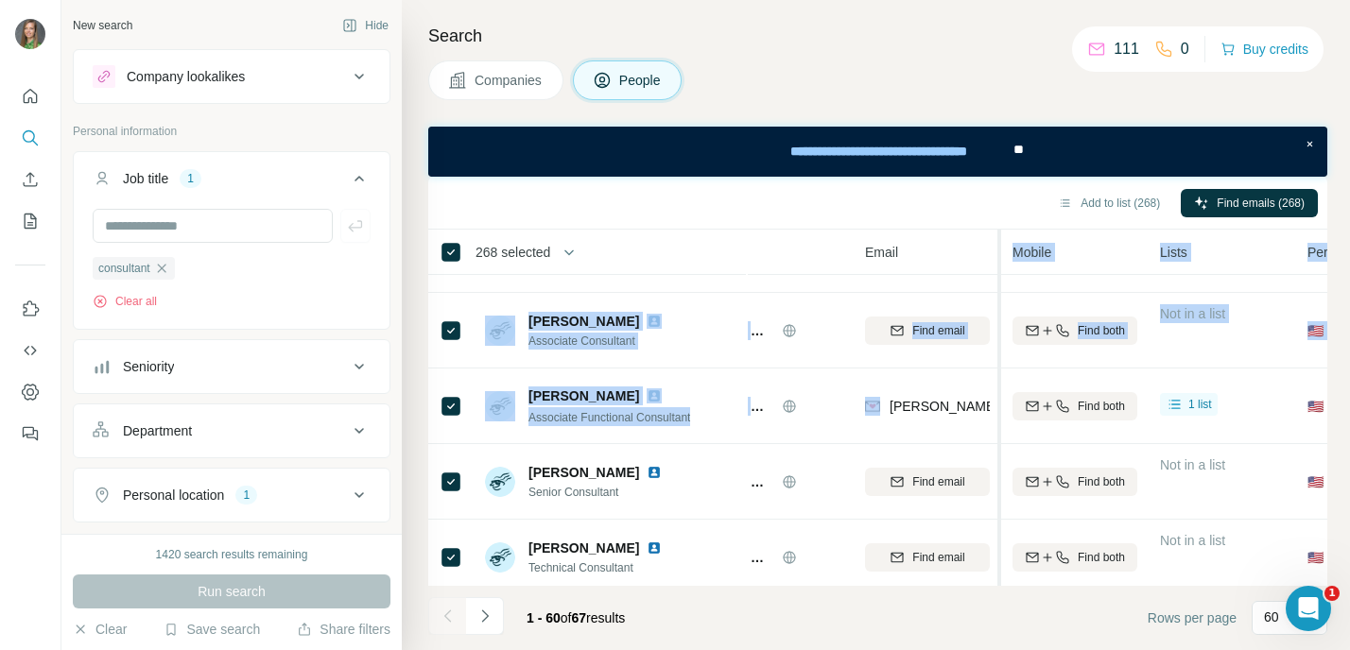
drag, startPoint x: 888, startPoint y: 409, endPoint x: 992, endPoint y: 413, distance: 104.0
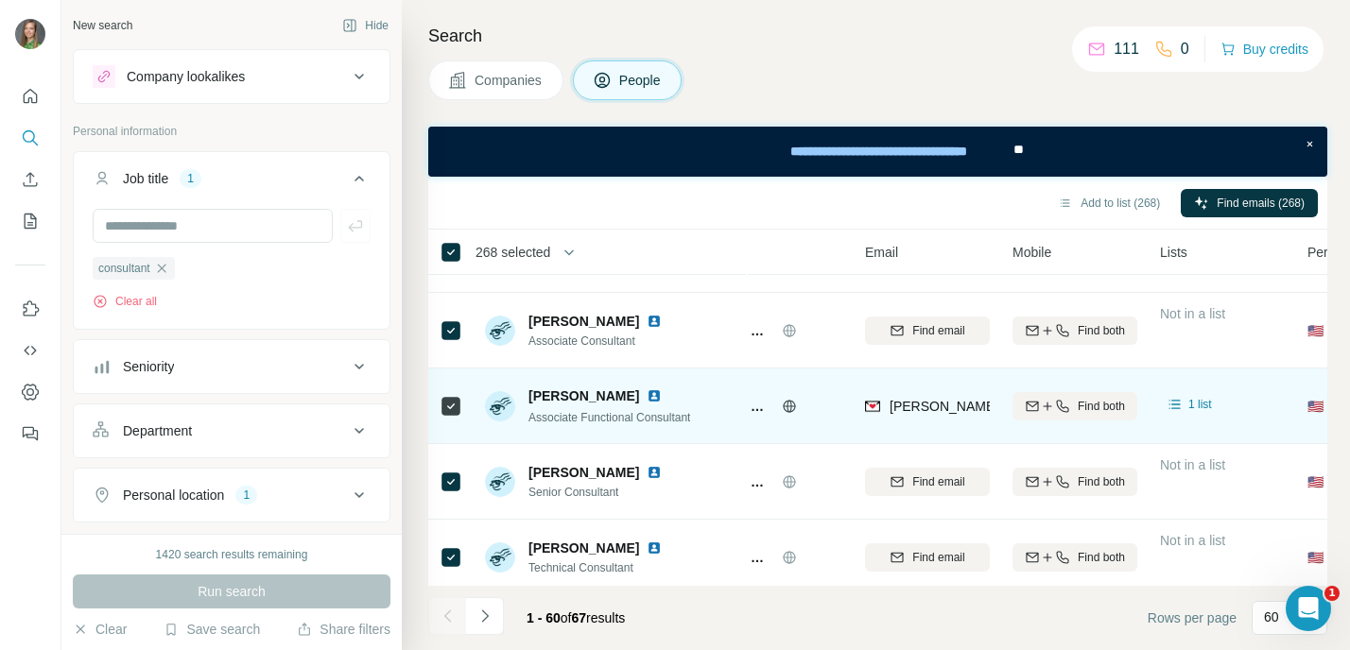
click at [888, 429] on div "erin.hoekstra@stoneridgesoftware.com" at bounding box center [927, 406] width 125 height 52
drag, startPoint x: 892, startPoint y: 409, endPoint x: 988, endPoint y: 423, distance: 96.5
click at [988, 423] on div "erin.hoekstra@stoneridgesoftware.com" at bounding box center [927, 406] width 125 height 52
copy span "erin.hoekstra@stoneridgesoftware.com"
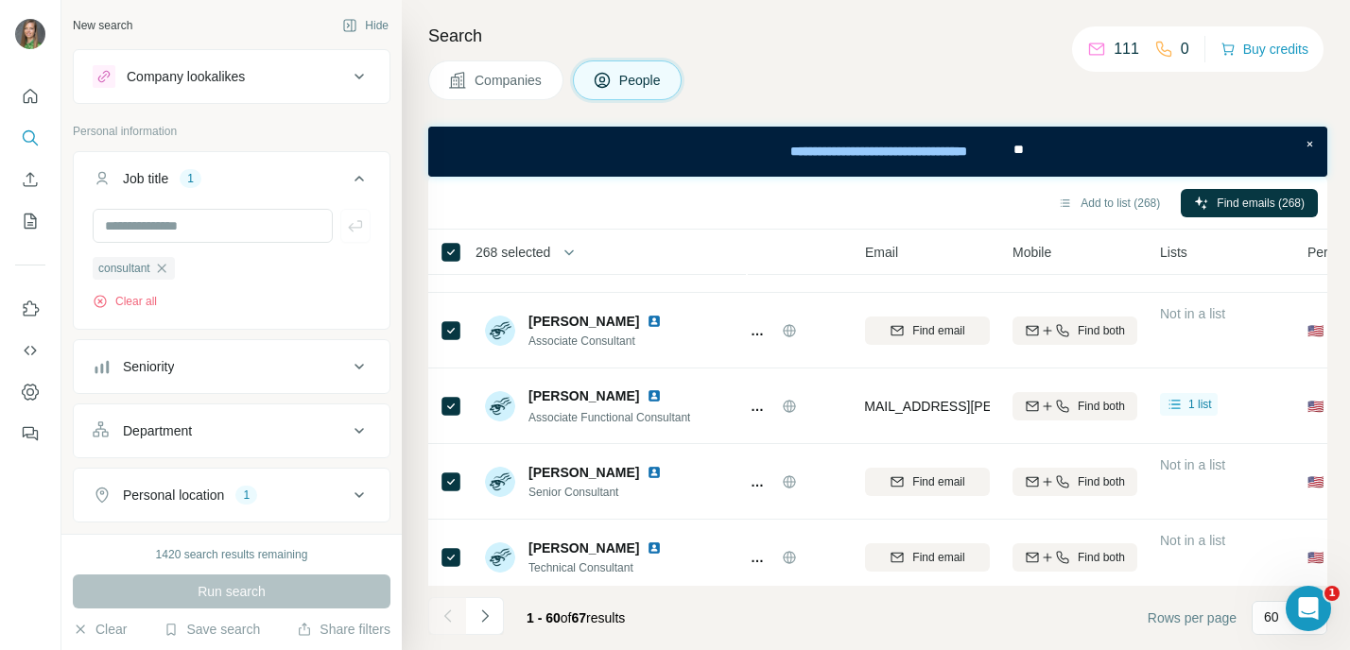
click at [717, 210] on div "Add to list (268) Find emails (268)" at bounding box center [878, 202] width 880 height 33
click at [158, 265] on icon "button" at bounding box center [161, 268] width 15 height 15
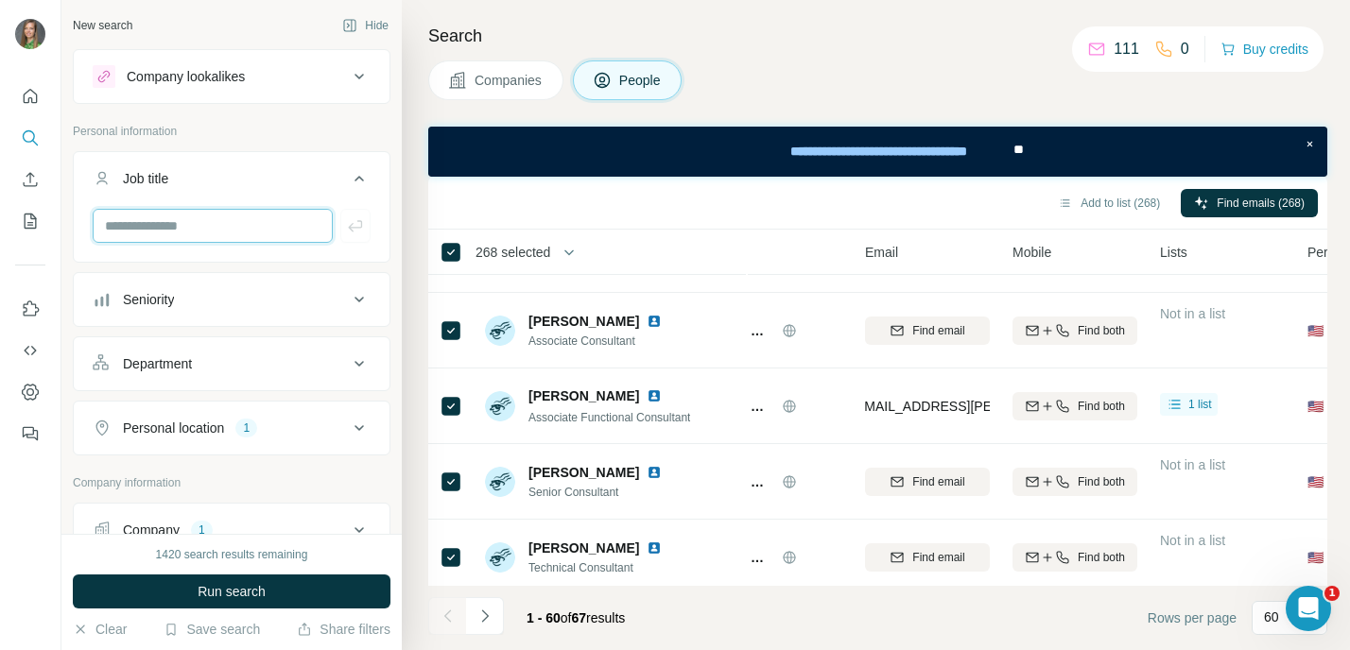
click at [177, 228] on input "text" at bounding box center [213, 226] width 240 height 34
type input "**********"
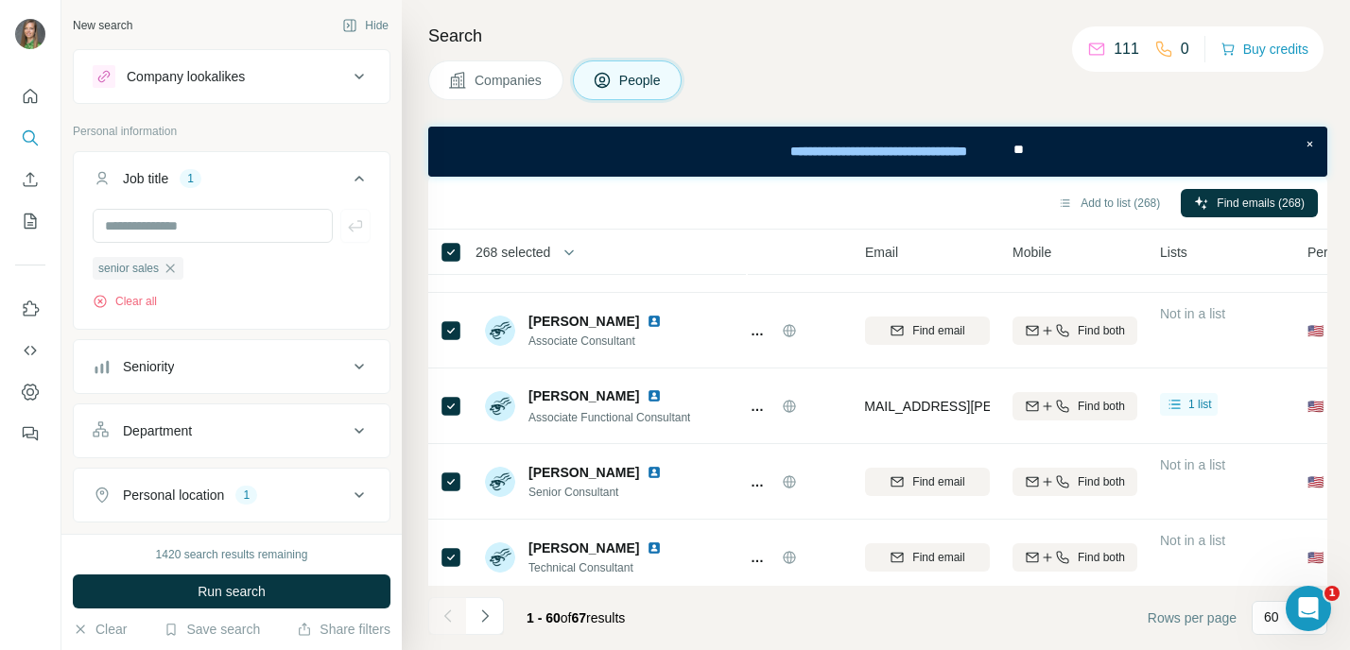
drag, startPoint x: 226, startPoint y: 590, endPoint x: 244, endPoint y: 589, distance: 18.0
click at [226, 590] on span "Run search" at bounding box center [232, 591] width 68 height 19
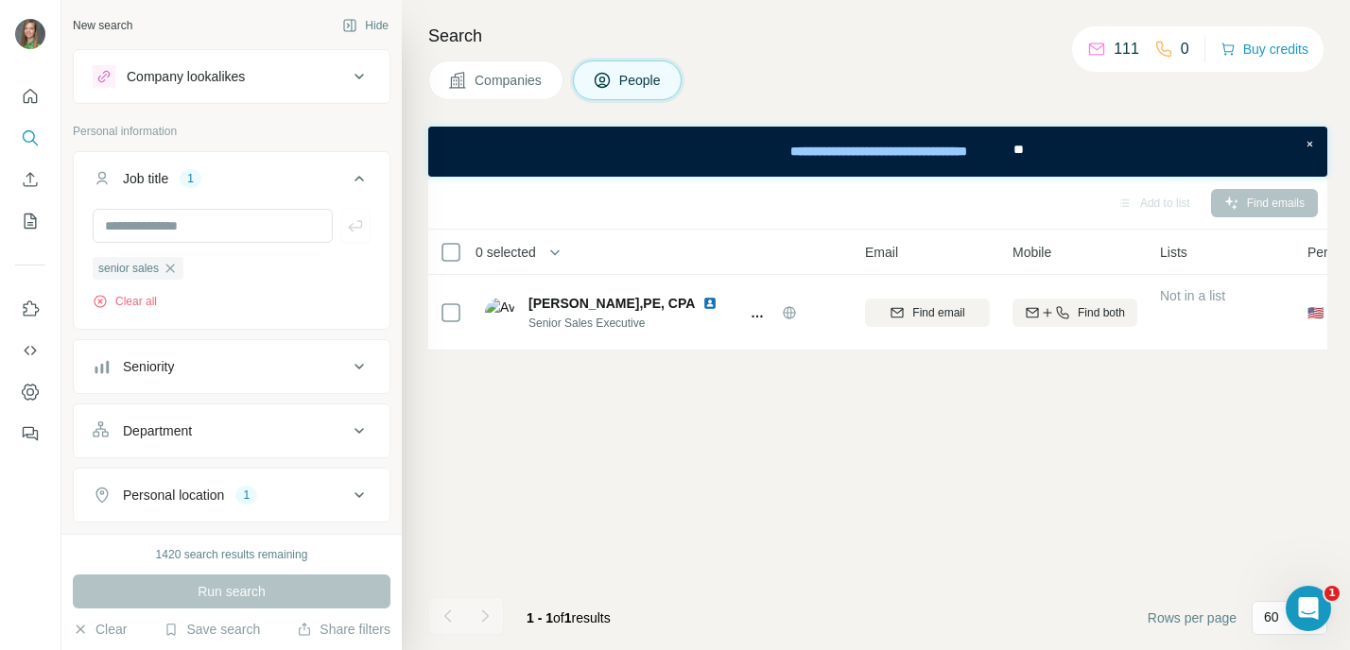
scroll to position [0, 104]
click at [173, 274] on icon "button" at bounding box center [170, 268] width 15 height 15
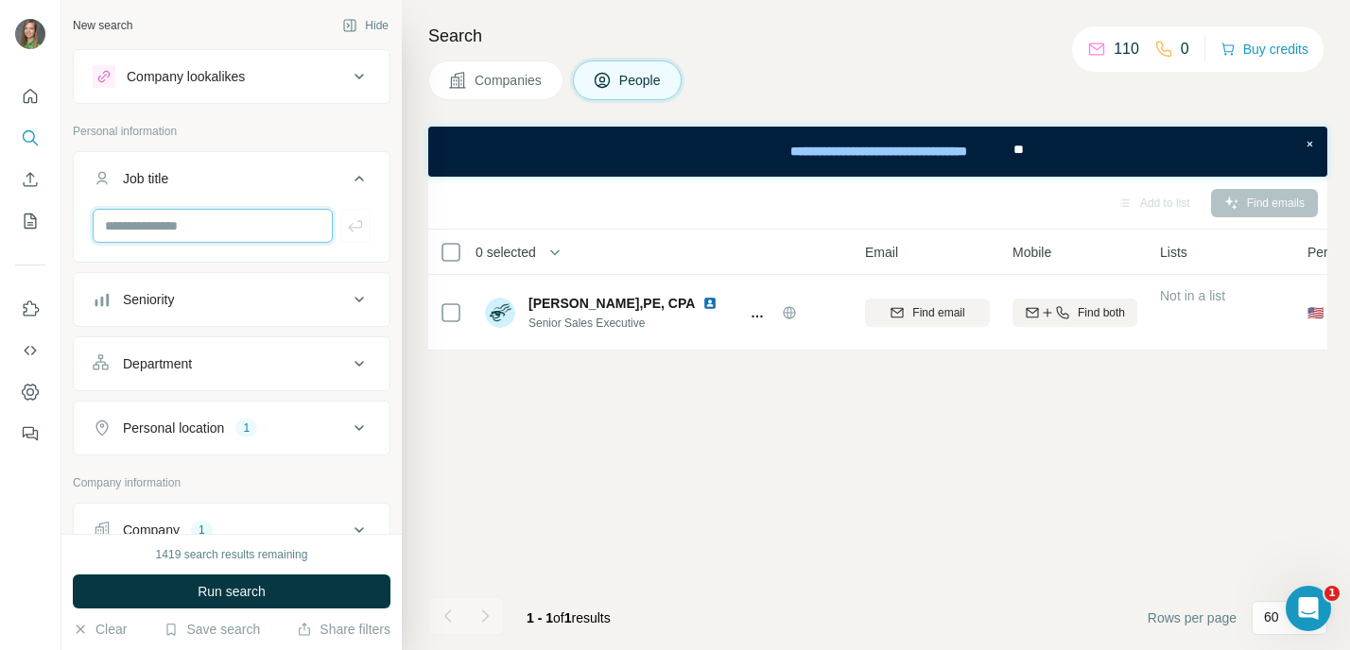
click at [184, 222] on input "text" at bounding box center [213, 226] width 240 height 34
type input "*****"
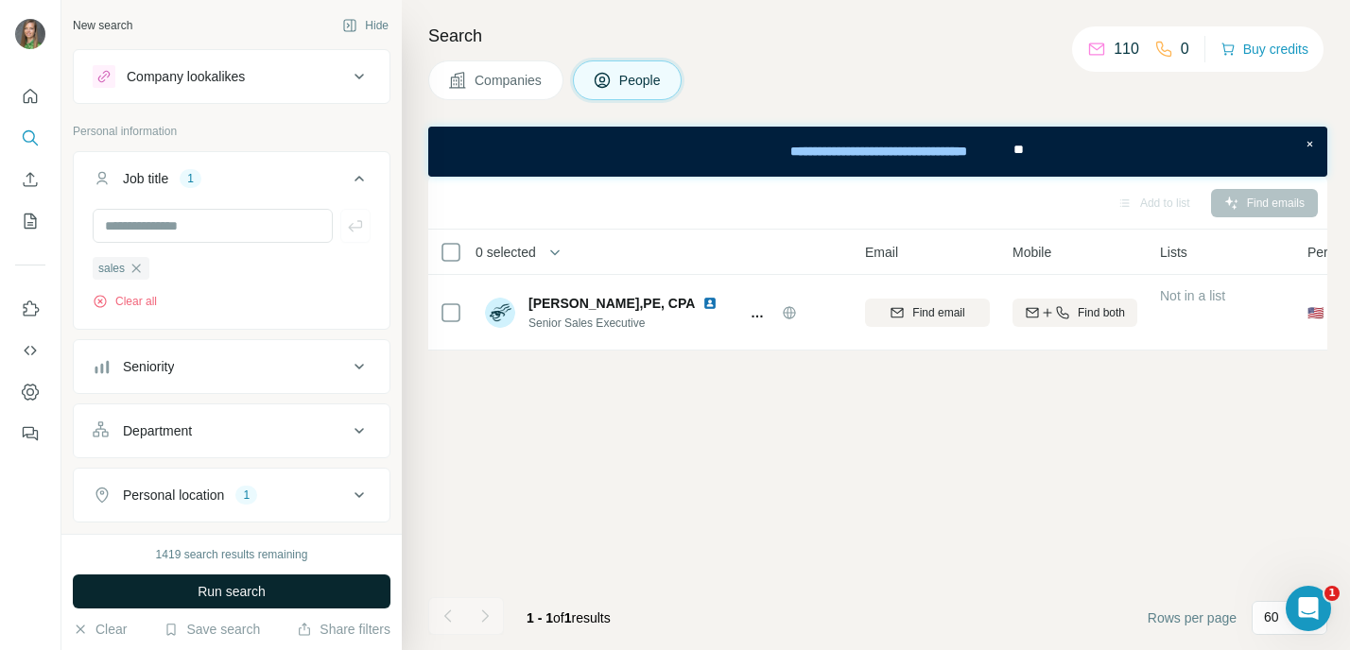
click at [299, 587] on button "Run search" at bounding box center [232, 592] width 318 height 34
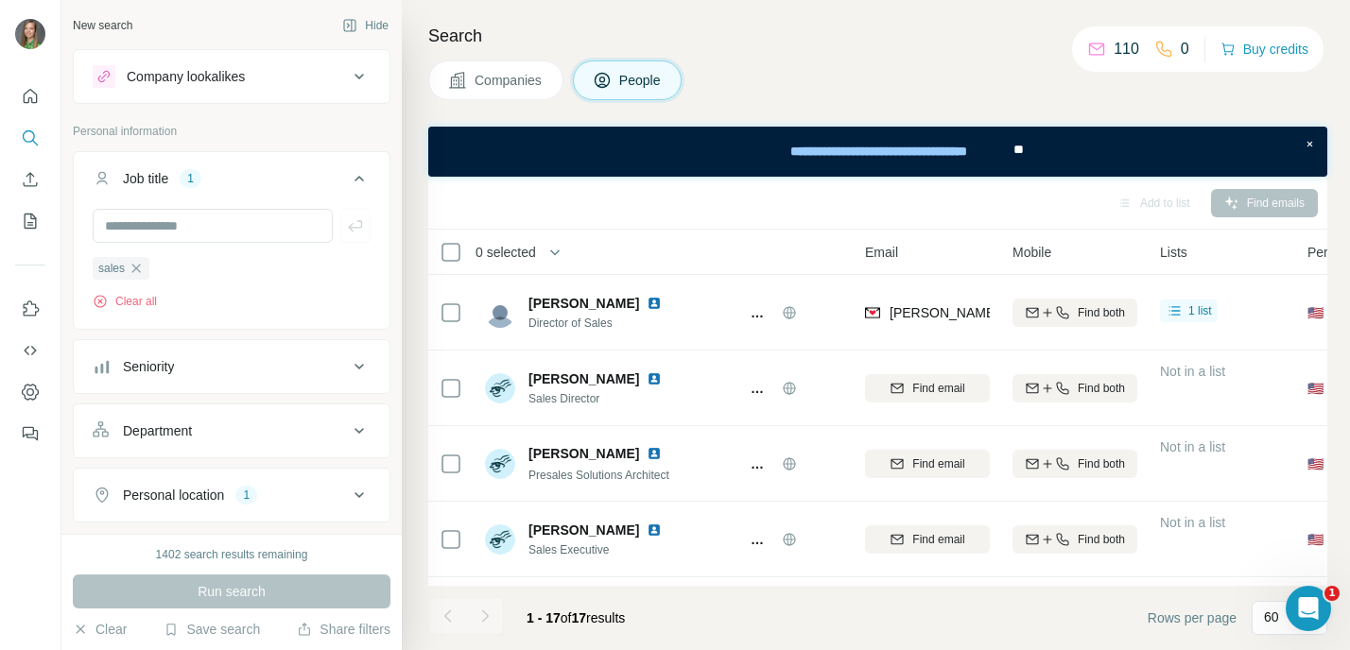
scroll to position [588, 104]
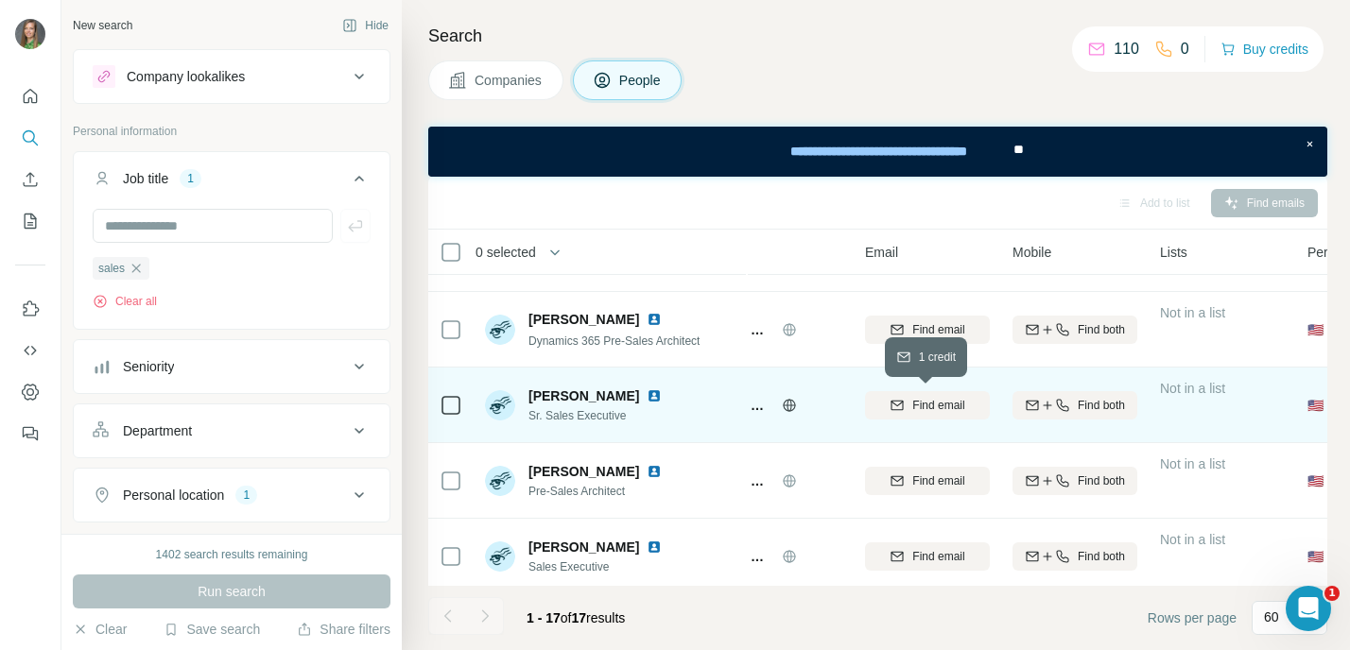
click at [937, 397] on span "Find email" at bounding box center [938, 405] width 52 height 17
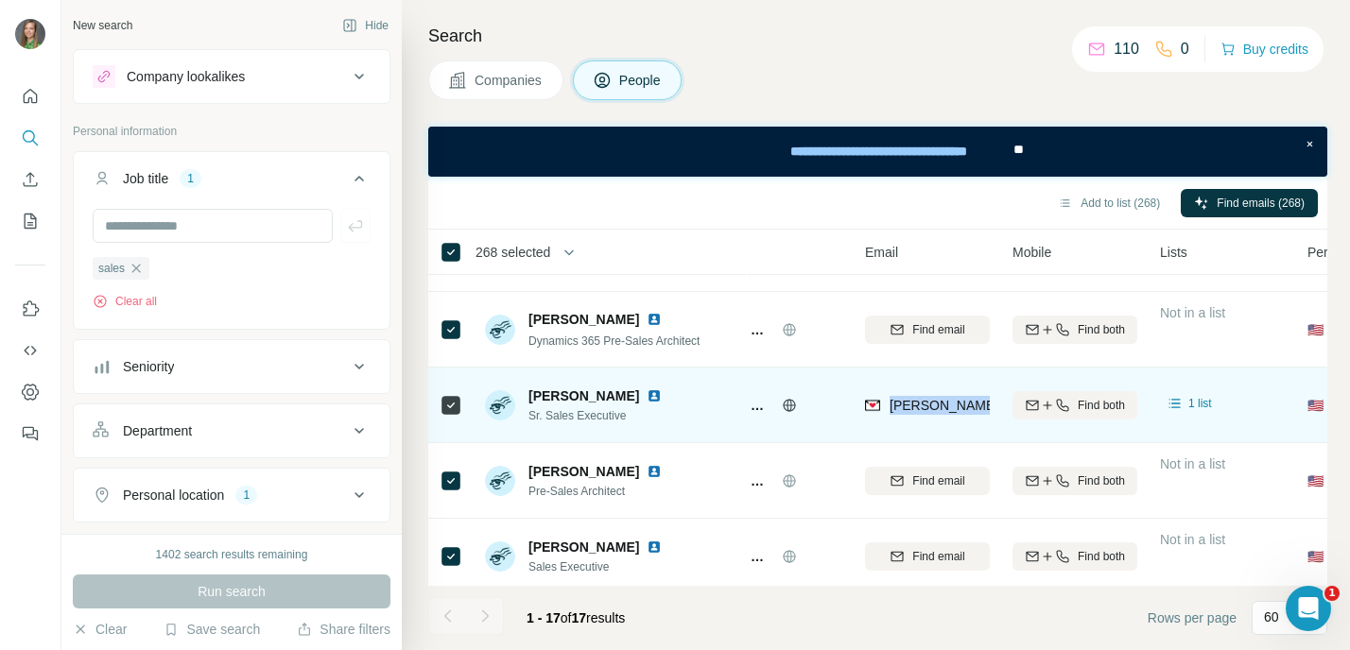
drag, startPoint x: 889, startPoint y: 404, endPoint x: 1006, endPoint y: 407, distance: 116.3
click at [0, 0] on tr "Jodi Buchholz Sr. Sales Executive Stoneridge Software jodi.buchholz@stoneridges…" at bounding box center [0, 0] width 0 height 0
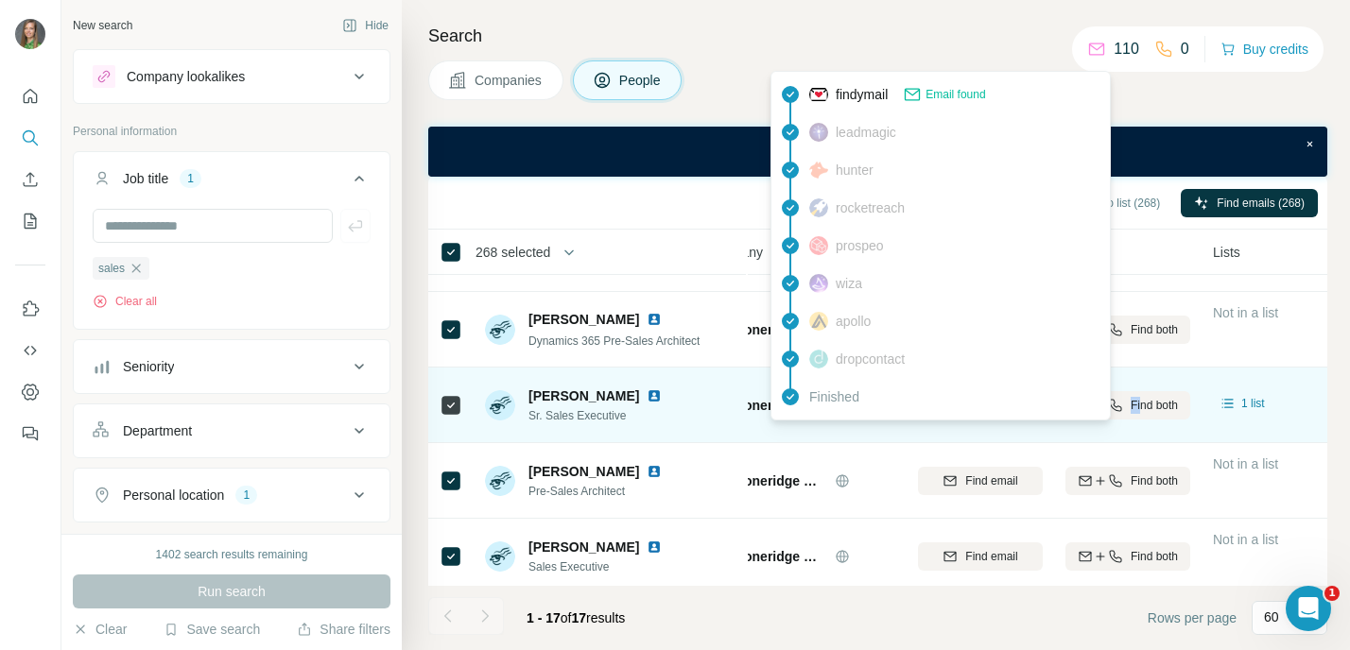
scroll to position [588, 28]
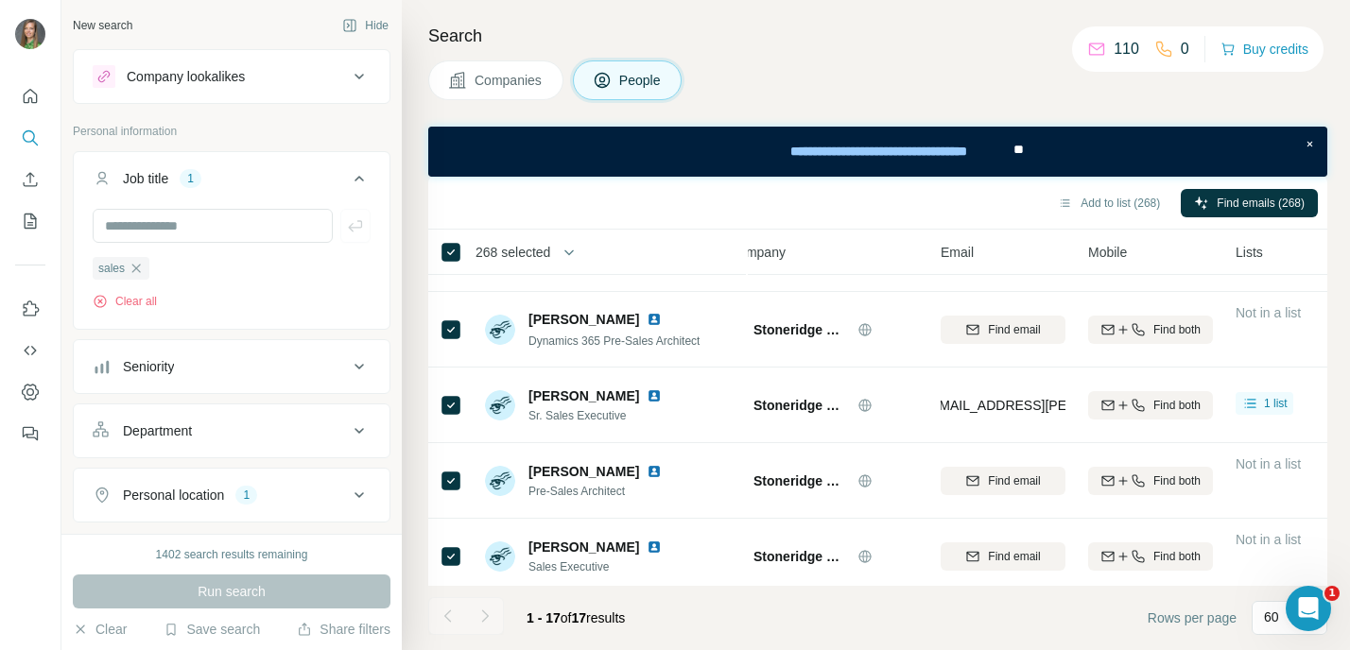
click at [1155, 117] on div "Search Companies People Add to list (268) Find emails (268) 268 selected People…" at bounding box center [876, 325] width 948 height 650
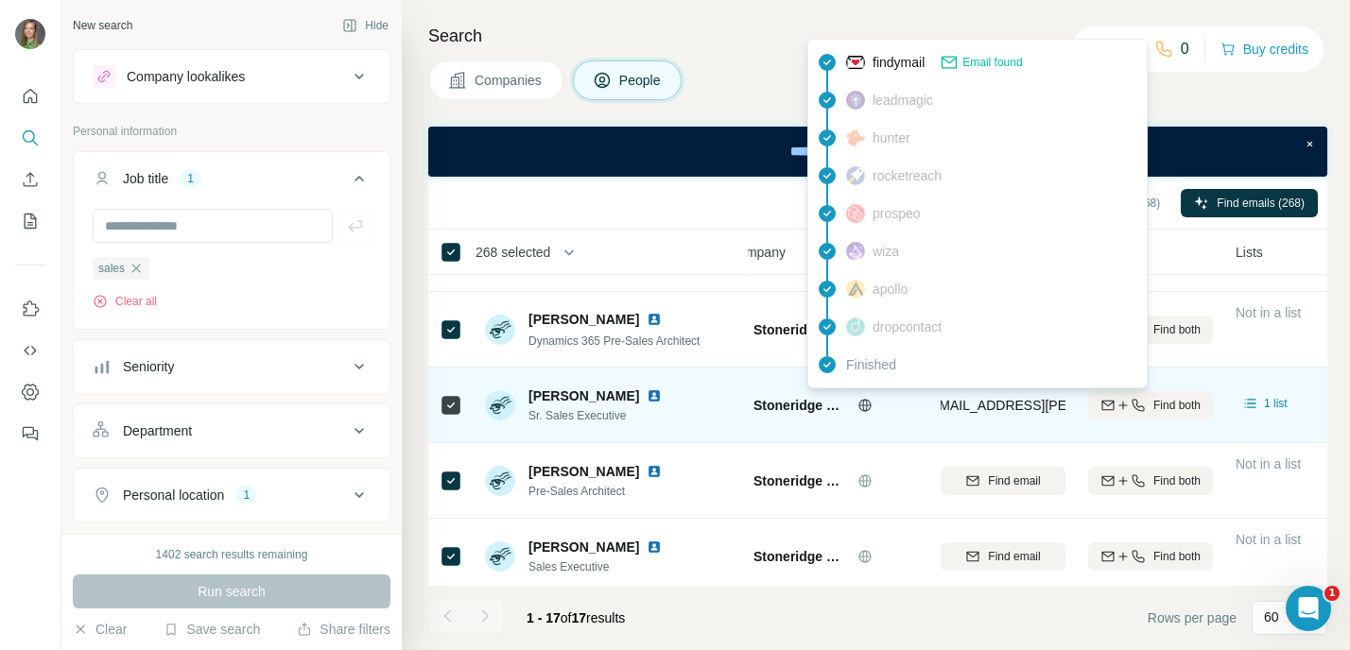
click at [960, 407] on span "jodi.buchholz@stoneridgesoftware.com" at bounding box center [1039, 405] width 442 height 15
click at [965, 407] on span "jodi.buchholz@stoneridgesoftware.com" at bounding box center [1039, 405] width 442 height 15
click at [973, 408] on span "jodi.buchholz@stoneridgesoftware.com" at bounding box center [1039, 405] width 442 height 15
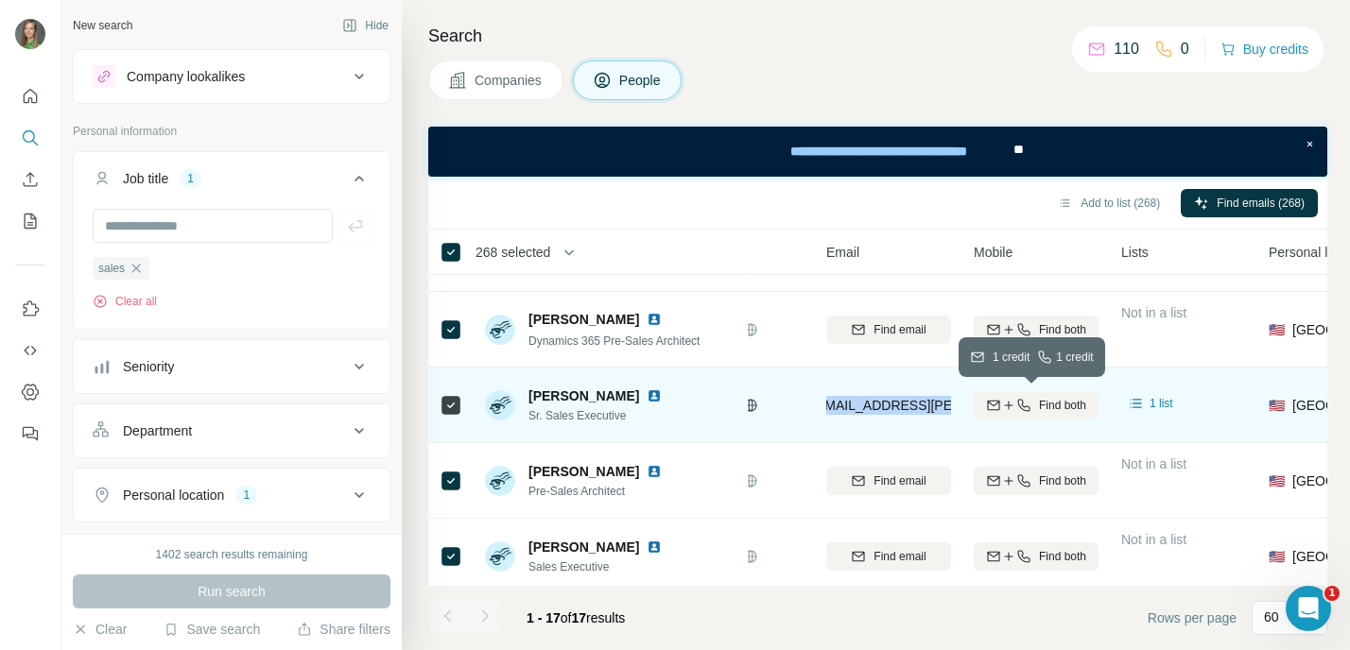
scroll to position [588, 180]
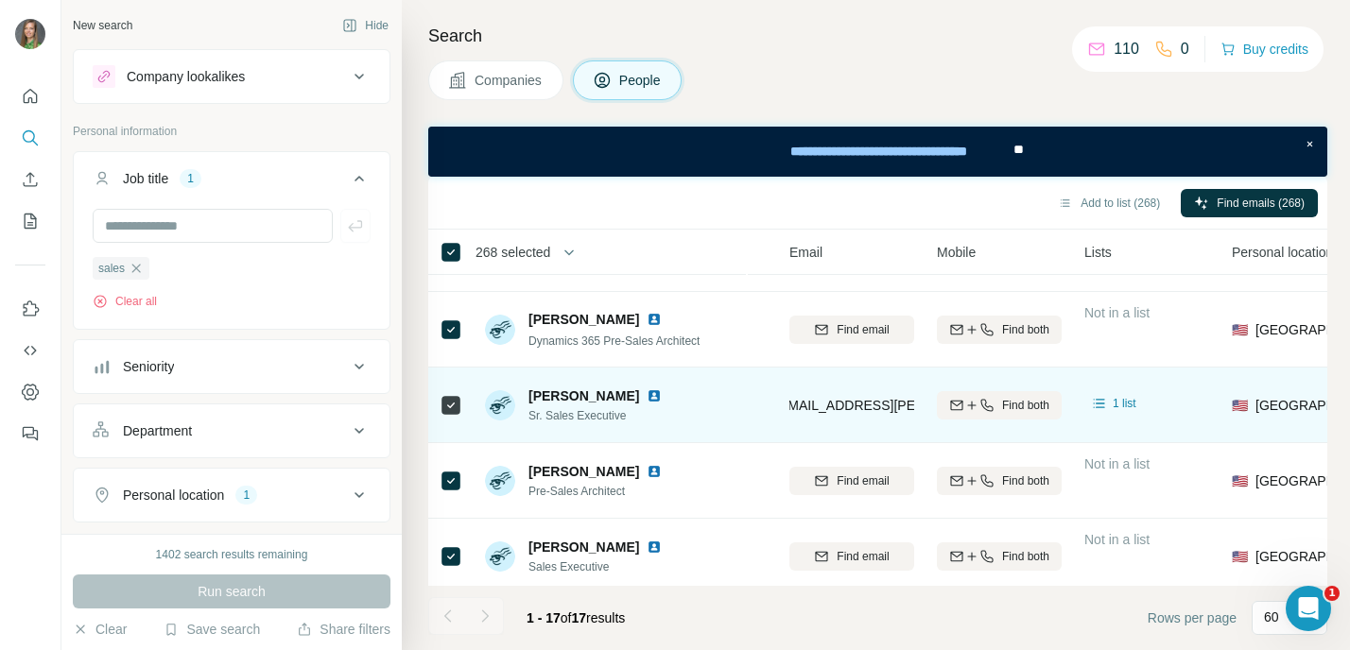
click at [913, 405] on td "jodi.buchholz@stoneridgesoftware.com" at bounding box center [851, 406] width 147 height 76
drag, startPoint x: 913, startPoint y: 405, endPoint x: 753, endPoint y: 395, distance: 160.0
click at [0, 0] on tr "Jodi Buchholz Sr. Sales Executive Stoneridge Software jodi.buchholz@stoneridges…" at bounding box center [0, 0] width 0 height 0
copy tr "are jodi.buchholz@stoneridgesoftware.com"
